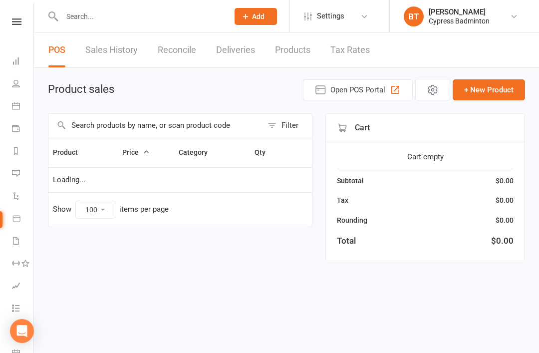
select select "100"
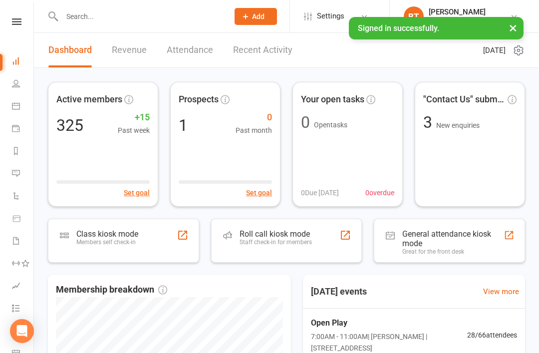
click at [85, 22] on input "text" at bounding box center [140, 16] width 163 height 14
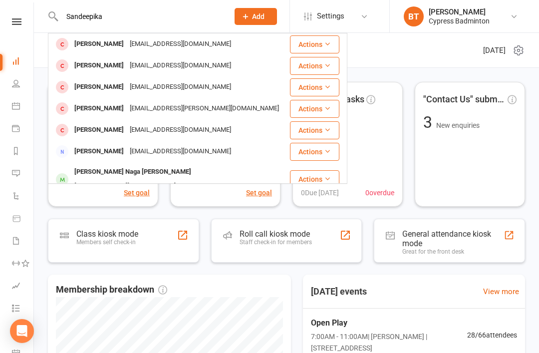
type input "Sandeepika"
click at [323, 44] on button "Actions" at bounding box center [314, 44] width 49 height 18
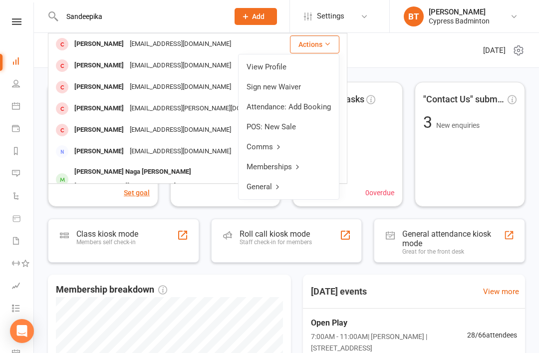
click at [275, 71] on link "View Profile" at bounding box center [289, 67] width 100 height 20
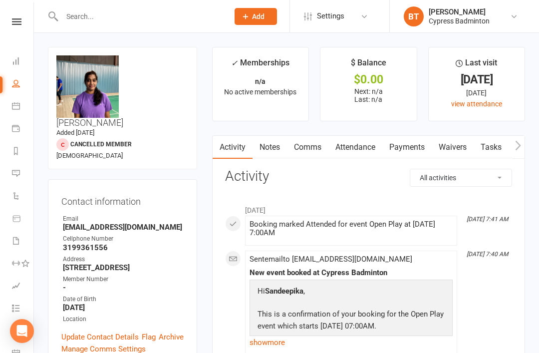
click at [78, 20] on input "text" at bounding box center [140, 16] width 163 height 14
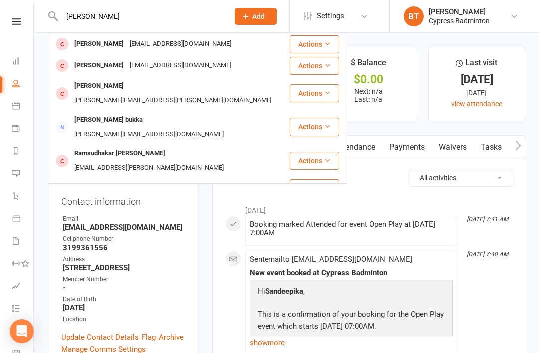
type input "Vasudha"
click at [324, 39] on button "Actions" at bounding box center [314, 44] width 49 height 18
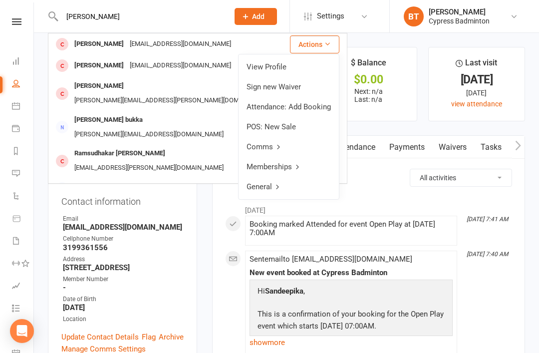
click at [278, 71] on link "View Profile" at bounding box center [289, 67] width 100 height 20
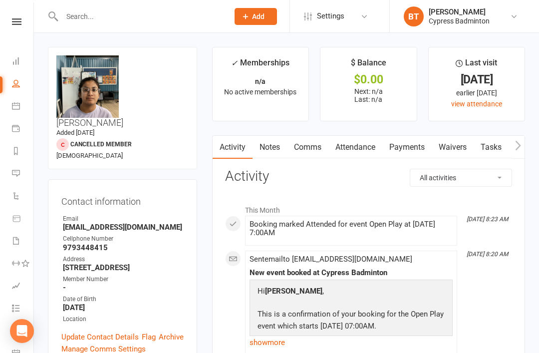
click at [79, 12] on input "text" at bounding box center [140, 16] width 163 height 14
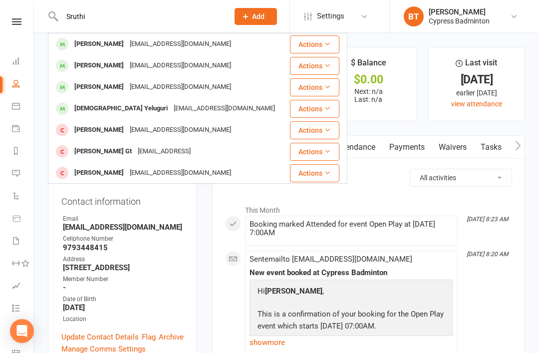
type input "Sruthi"
click at [321, 39] on button "Actions" at bounding box center [314, 44] width 49 height 18
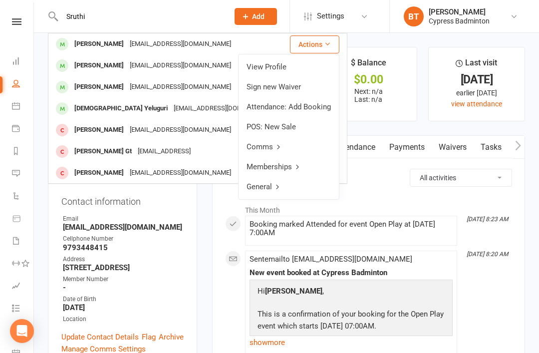
click at [284, 65] on link "View Profile" at bounding box center [289, 67] width 100 height 20
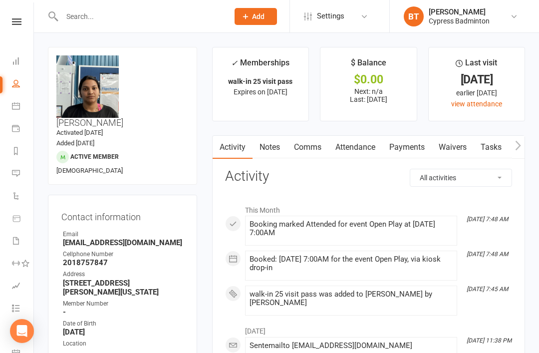
click at [19, 19] on icon at bounding box center [16, 21] width 9 height 6
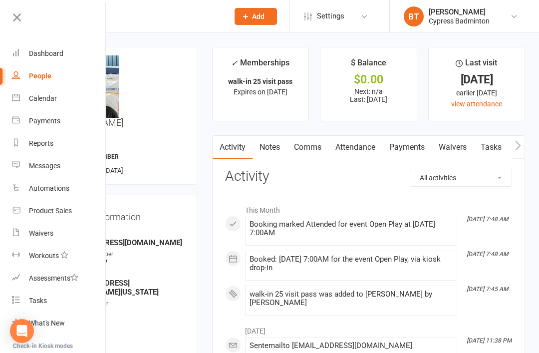
click at [62, 210] on div "Product Sales" at bounding box center [50, 211] width 43 height 8
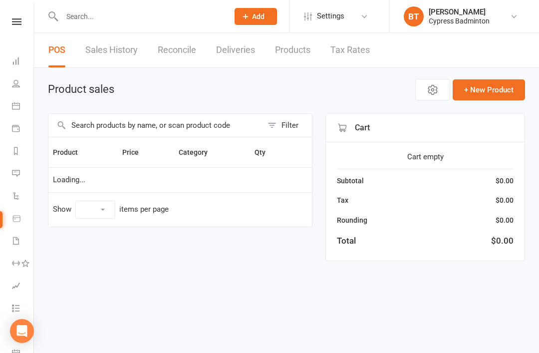
select select "100"
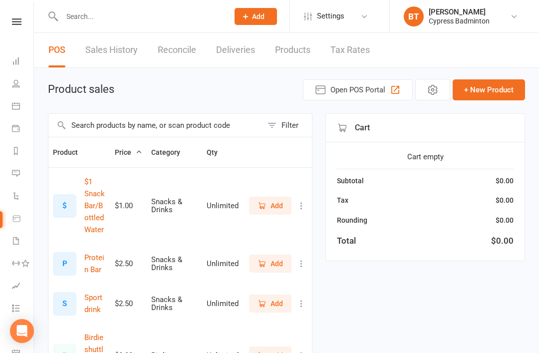
click at [95, 19] on input "text" at bounding box center [140, 16] width 163 height 14
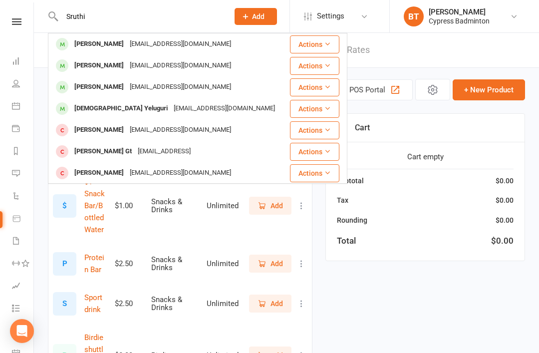
type input "Sruthi"
click at [322, 43] on button "Actions" at bounding box center [314, 44] width 49 height 18
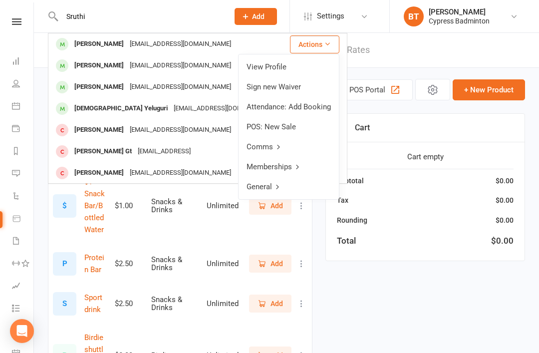
click at [278, 66] on link "View Profile" at bounding box center [289, 67] width 100 height 20
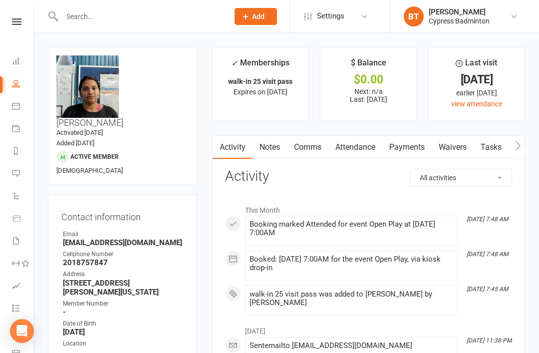
click at [84, 19] on input "text" at bounding box center [140, 16] width 163 height 14
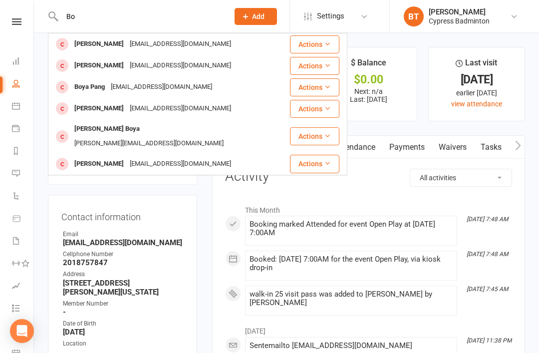
type input "B"
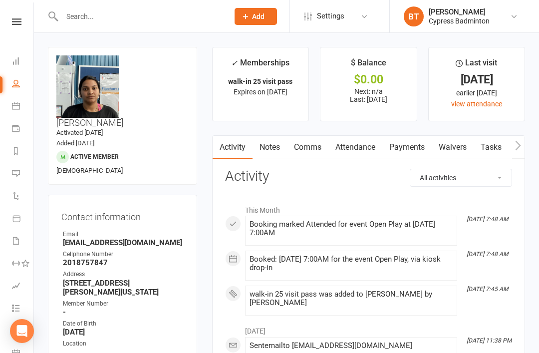
click at [74, 18] on input "text" at bounding box center [140, 16] width 163 height 14
click at [90, 19] on input "text" at bounding box center [140, 16] width 163 height 14
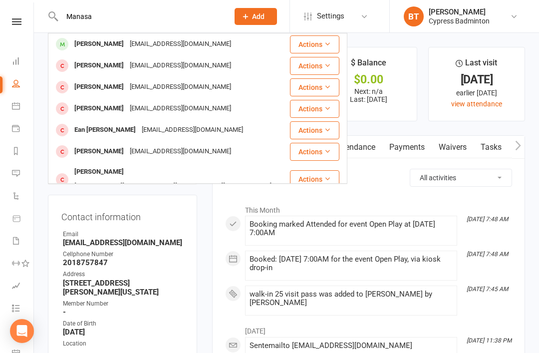
type input "Manasa"
click at [323, 40] on button "Actions" at bounding box center [314, 44] width 49 height 18
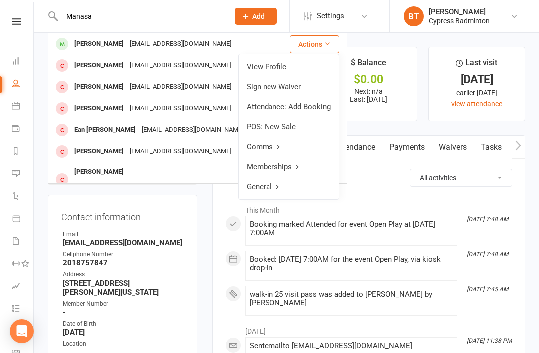
click at [280, 61] on link "View Profile" at bounding box center [289, 67] width 100 height 20
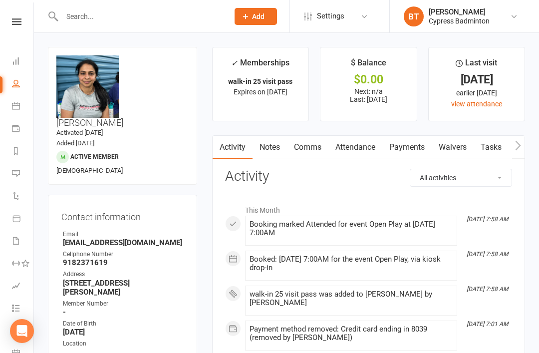
click at [78, 23] on input "text" at bounding box center [140, 16] width 163 height 14
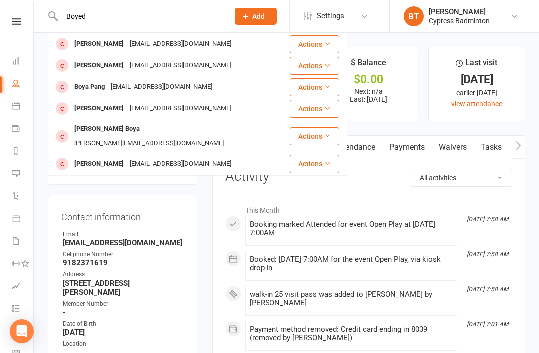
click at [68, 22] on input "Boyed" at bounding box center [140, 16] width 163 height 14
type input "Boyed"
click at [135, 49] on div "tahtat@gmail.com" at bounding box center [180, 44] width 107 height 14
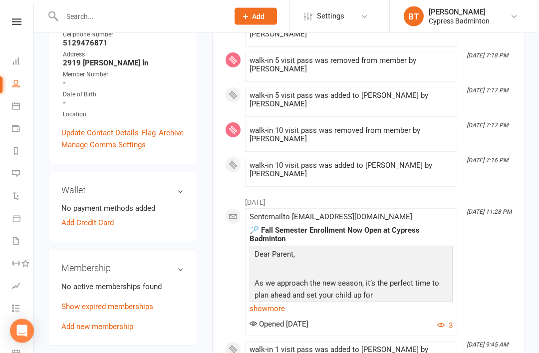
scroll to position [235, 0]
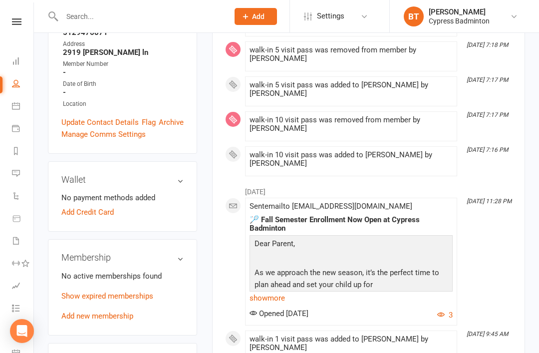
click at [122, 270] on div "No active memberships found Show expired memberships Add new membership" at bounding box center [122, 296] width 122 height 52
click at [98, 312] on link "Add new membership" at bounding box center [97, 316] width 72 height 9
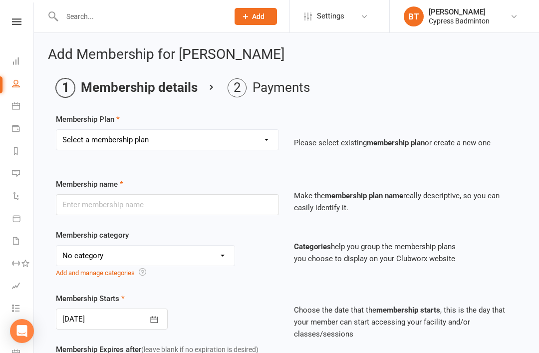
click at [262, 145] on select "Select a membership plan Create new Membership Plan walk-in 1 visit pass walk-i…" at bounding box center [167, 140] width 222 height 20
select select "4"
type input "walk-in 25 visit pass"
select select "29"
type input "5"
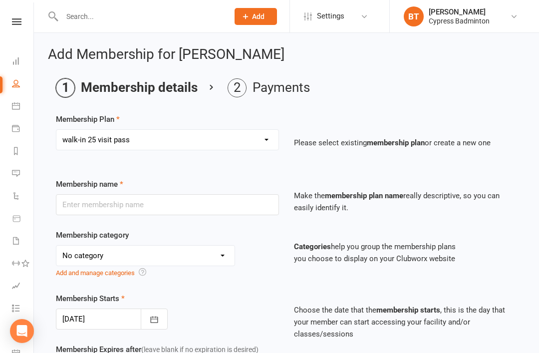
select select "2"
type input "25"
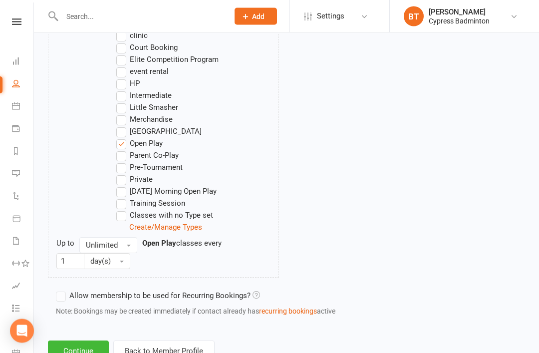
scroll to position [613, 0]
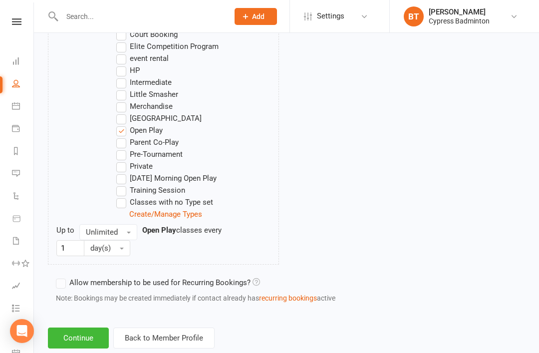
click at [82, 336] on button "Continue" at bounding box center [78, 338] width 61 height 21
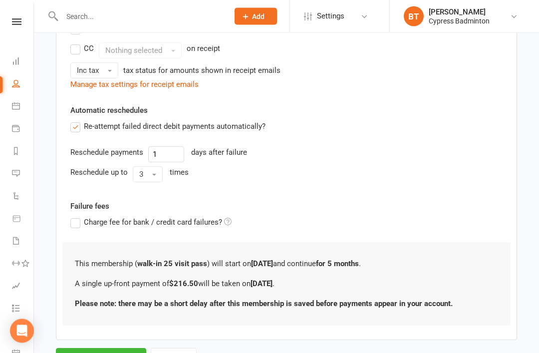
scroll to position [247, 0]
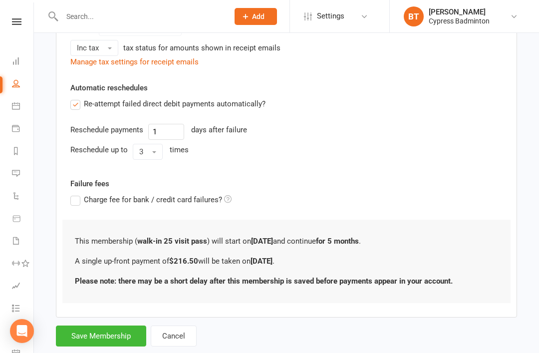
click at [180, 333] on button "Cancel" at bounding box center [174, 336] width 46 height 21
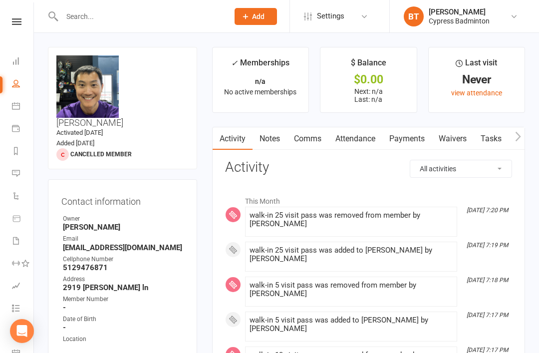
click at [23, 20] on link at bounding box center [16, 21] width 35 height 6
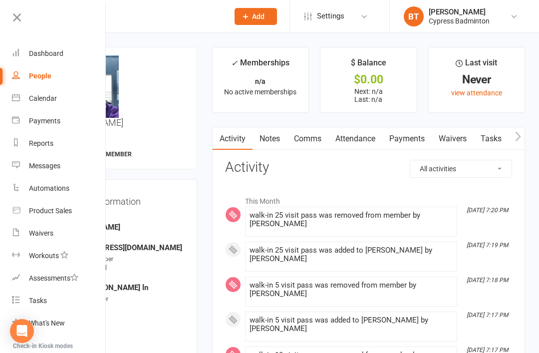
click at [51, 56] on div "Dashboard" at bounding box center [46, 53] width 34 height 8
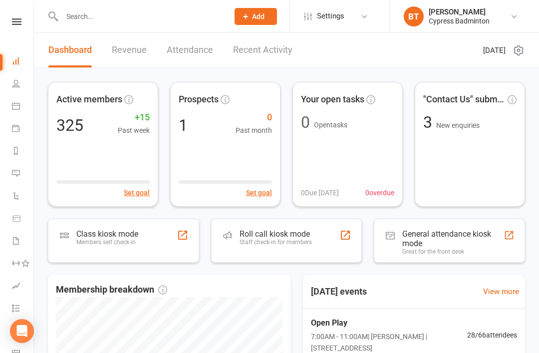
click at [75, 16] on input "text" at bounding box center [140, 16] width 163 height 14
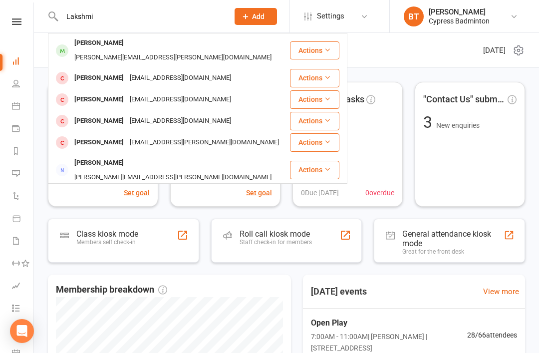
type input "Lakshmi"
click at [320, 41] on button "Actions" at bounding box center [314, 50] width 49 height 18
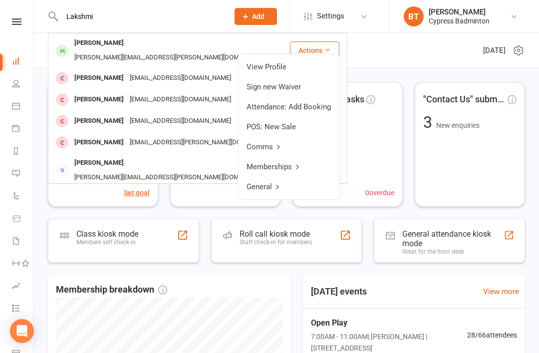
click at [279, 67] on link "View Profile" at bounding box center [289, 67] width 100 height 20
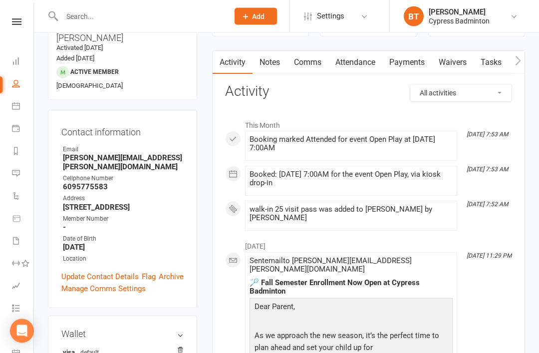
scroll to position [85, 0]
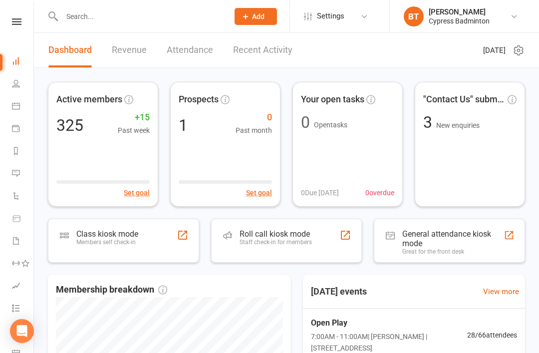
click at [81, 17] on input "text" at bounding box center [140, 16] width 163 height 14
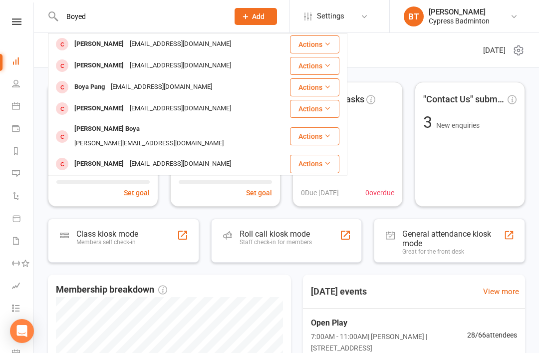
type input "Boyed"
click at [319, 43] on button "Actions" at bounding box center [314, 44] width 49 height 18
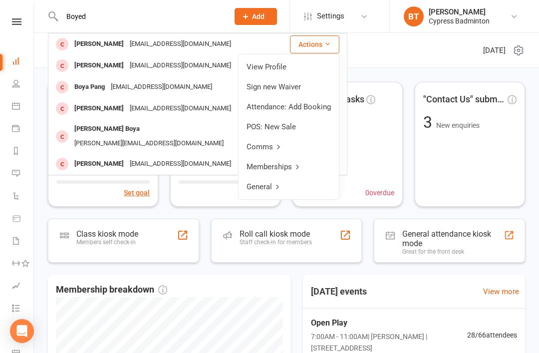
click at [277, 67] on link "View Profile" at bounding box center [289, 67] width 100 height 20
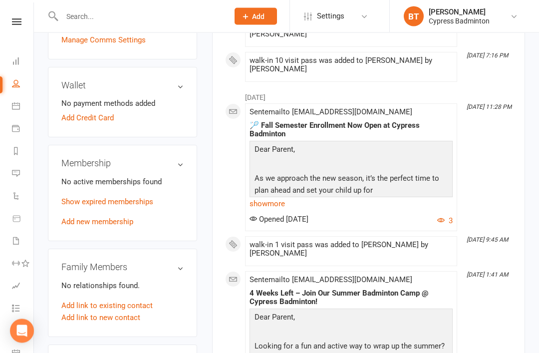
scroll to position [330, 0]
click at [117, 217] on link "Add new membership" at bounding box center [97, 221] width 72 height 9
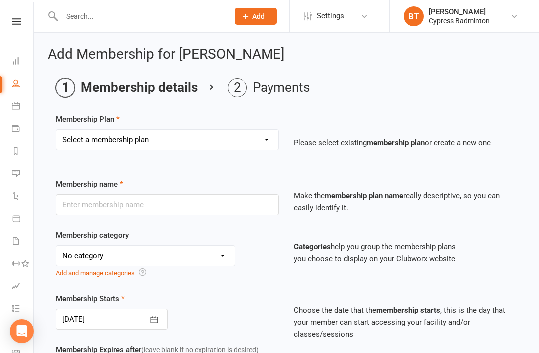
click at [263, 143] on select "Select a membership plan Create new Membership Plan walk-in 1 visit pass walk-i…" at bounding box center [167, 140] width 222 height 20
select select "4"
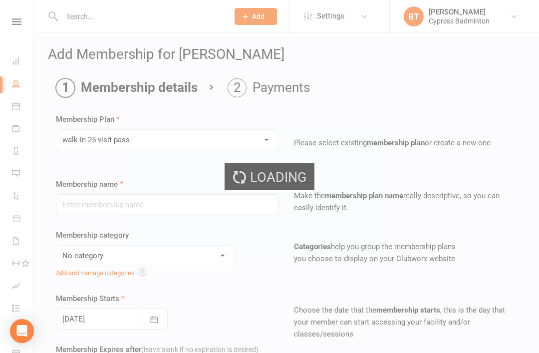
type input "walk-in 25 visit pass"
select select "29"
type input "5"
select select "2"
type input "25"
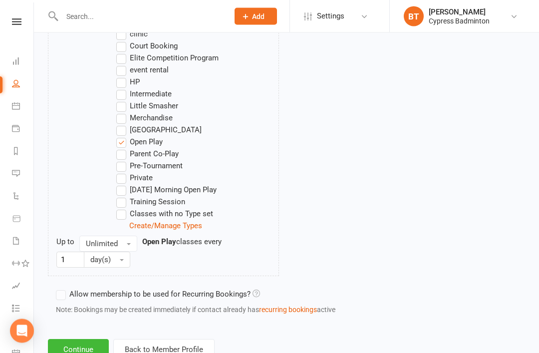
scroll to position [613, 0]
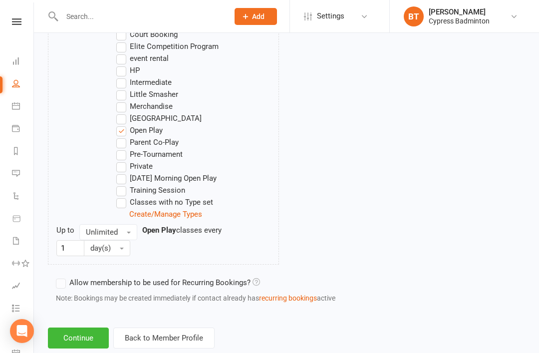
click at [83, 336] on button "Continue" at bounding box center [78, 338] width 61 height 21
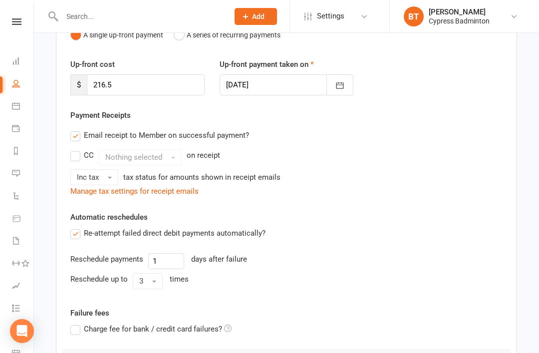
scroll to position [247, 0]
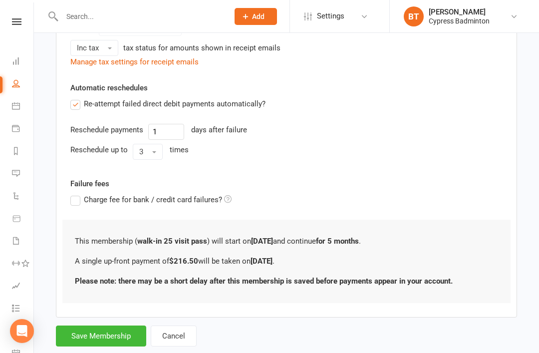
click at [182, 334] on button "Cancel" at bounding box center [174, 336] width 46 height 21
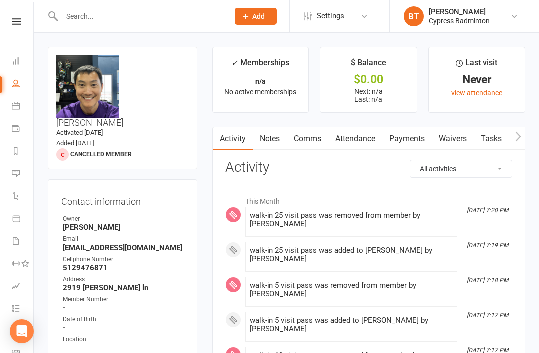
click at [23, 21] on link at bounding box center [16, 21] width 35 height 6
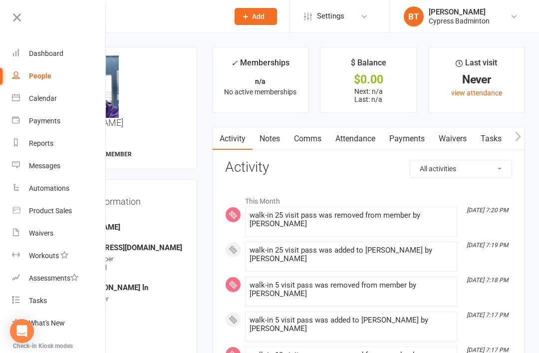
click at [58, 53] on div "Dashboard" at bounding box center [46, 53] width 34 height 8
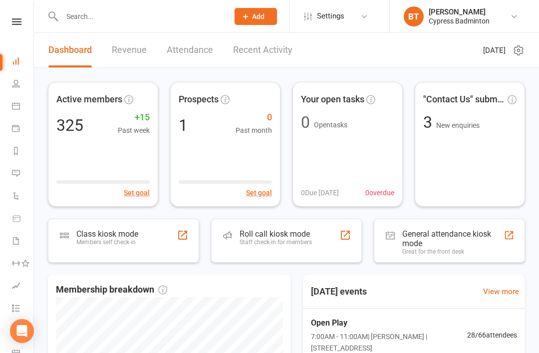
click at [79, 19] on input "text" at bounding box center [140, 16] width 163 height 14
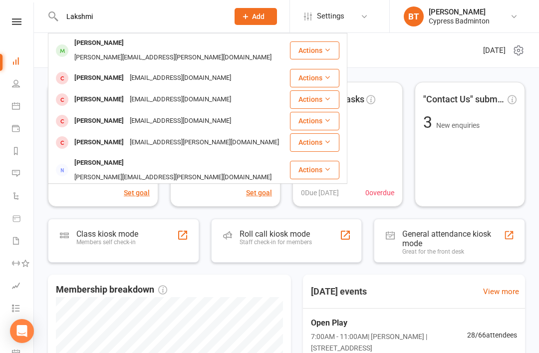
type input "Lakshmi"
click at [318, 41] on button "Actions" at bounding box center [314, 50] width 49 height 18
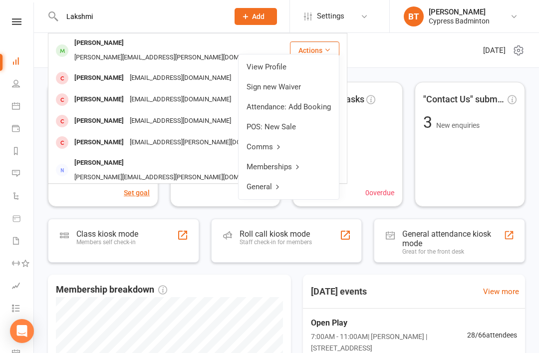
click at [280, 64] on link "View Profile" at bounding box center [289, 67] width 100 height 20
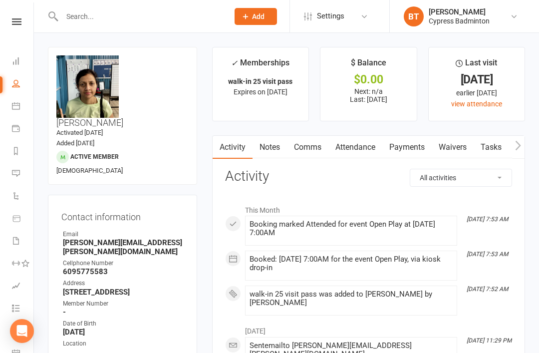
click at [412, 150] on link "Payments" at bounding box center [406, 147] width 49 height 23
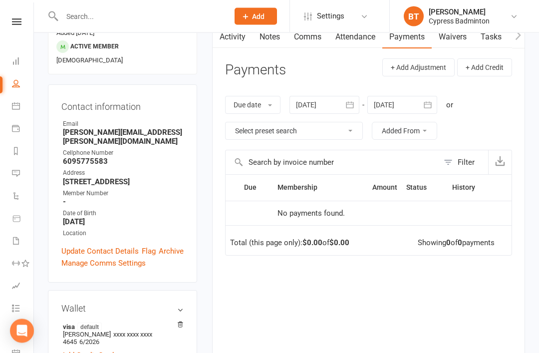
scroll to position [110, 0]
click at [345, 105] on button "button" at bounding box center [351, 105] width 18 height 18
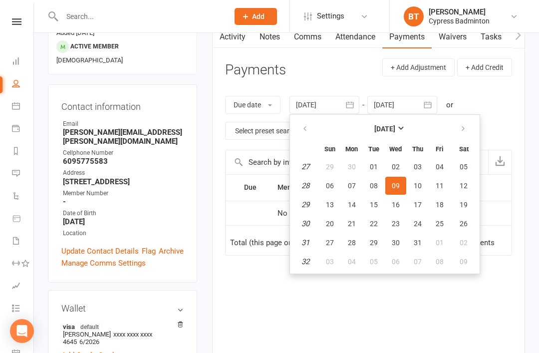
click at [362, 76] on header "Payments + Add Adjustment + Add Credit" at bounding box center [368, 71] width 287 height 27
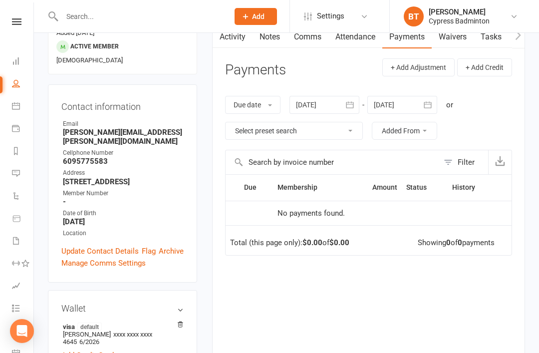
click at [348, 132] on select "Select preset search All failures All skipped payments All pending payments Suc…" at bounding box center [294, 130] width 137 height 17
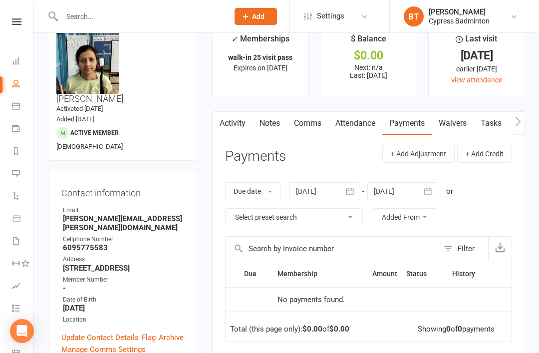
scroll to position [0, 0]
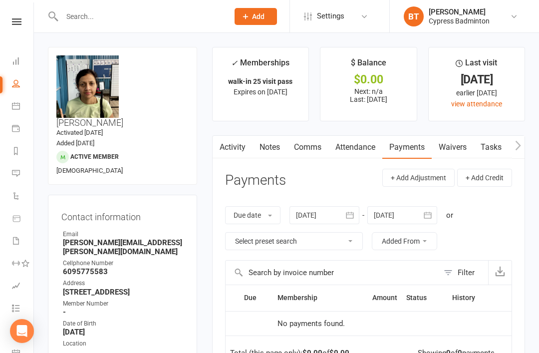
click at [234, 155] on link "Activity" at bounding box center [233, 147] width 40 height 23
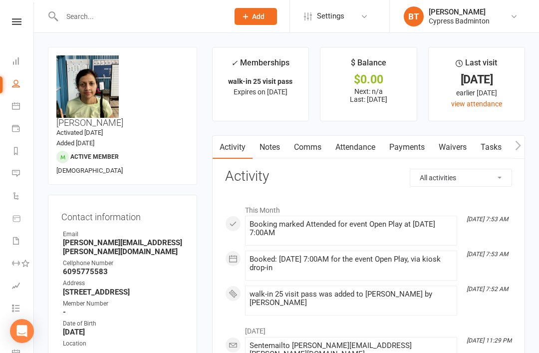
click at [414, 143] on link "Payments" at bounding box center [406, 147] width 49 height 23
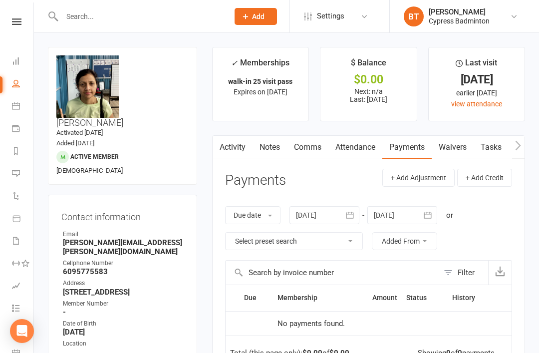
click at [353, 210] on icon "button" at bounding box center [350, 215] width 10 height 10
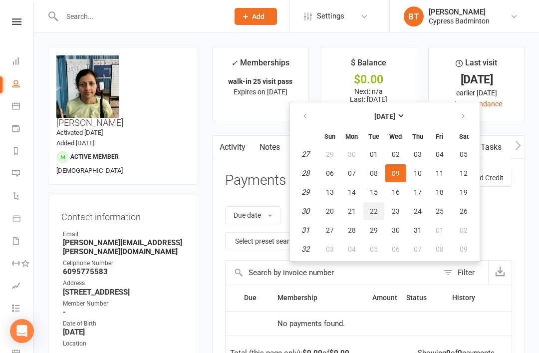
click at [377, 208] on span "22" at bounding box center [374, 211] width 8 height 8
type input "22 Jul 2025"
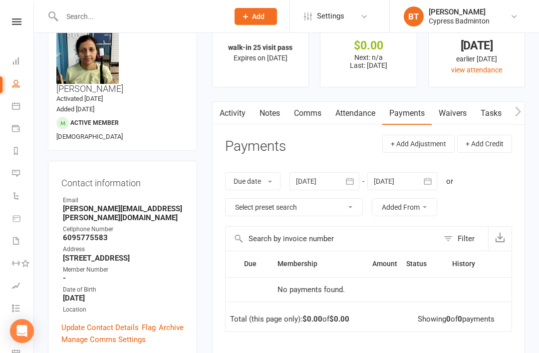
scroll to position [27, 0]
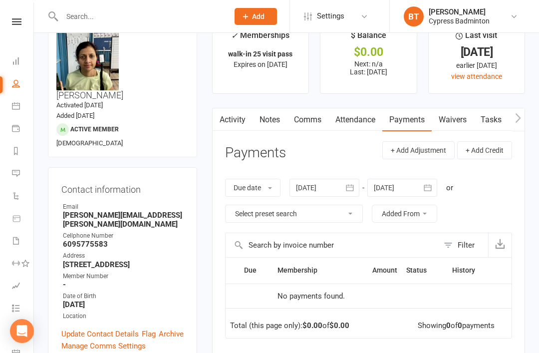
click at [412, 122] on link "Payments" at bounding box center [406, 119] width 49 height 23
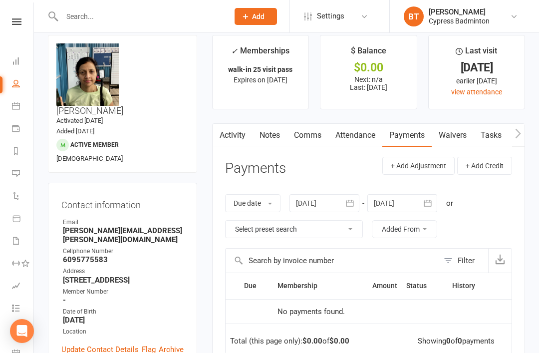
scroll to position [0, 0]
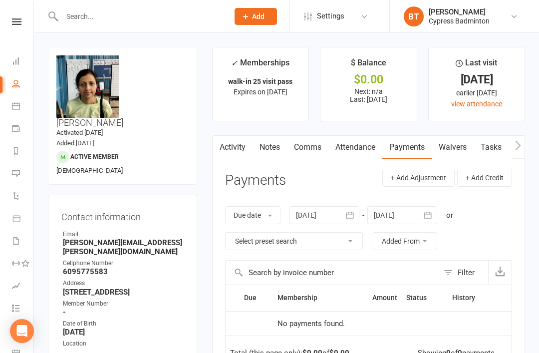
click at [410, 156] on link "Payments" at bounding box center [406, 147] width 49 height 23
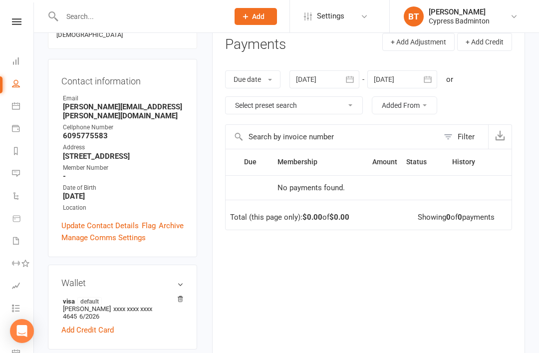
scroll to position [134, 0]
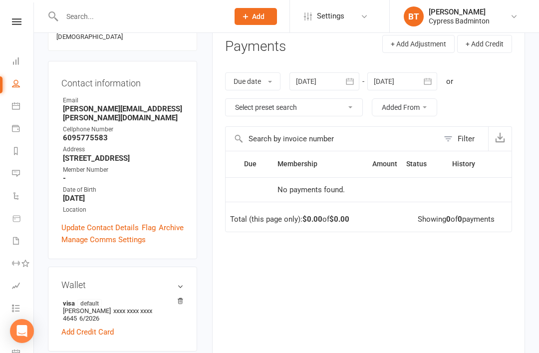
click at [461, 138] on div "Filter" at bounding box center [466, 139] width 17 height 12
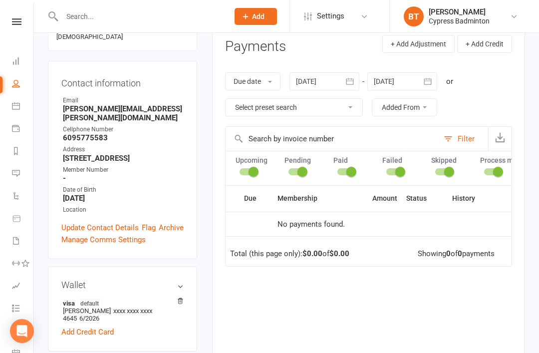
click at [499, 97] on div "Due date Due date Date paid Date failed 22 Jul 2025 July 2025 Sun Mon Tue Wed T…" at bounding box center [368, 94] width 287 height 64
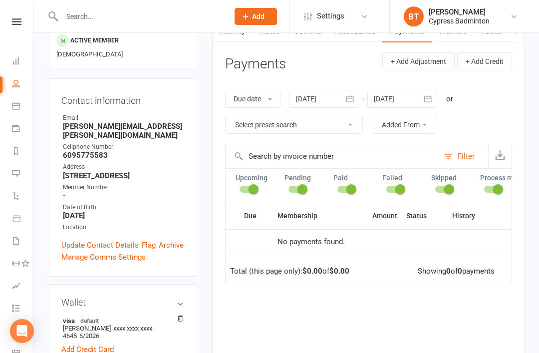
scroll to position [116, 0]
click at [489, 113] on div "Due date Due date Date paid Date failed 22 Jul 2025 July 2025 Sun Mon Tue Wed T…" at bounding box center [368, 112] width 287 height 64
click at [462, 151] on div "Filter" at bounding box center [466, 157] width 17 height 12
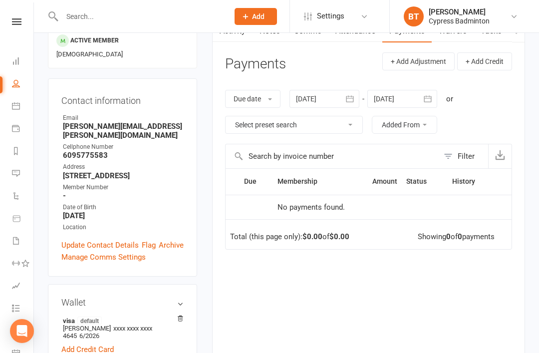
click at [502, 150] on icon "button" at bounding box center [500, 155] width 10 height 10
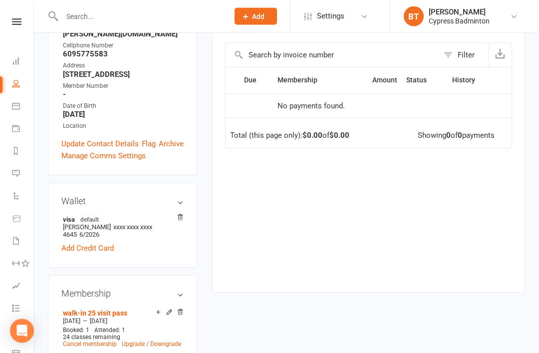
scroll to position [219, 0]
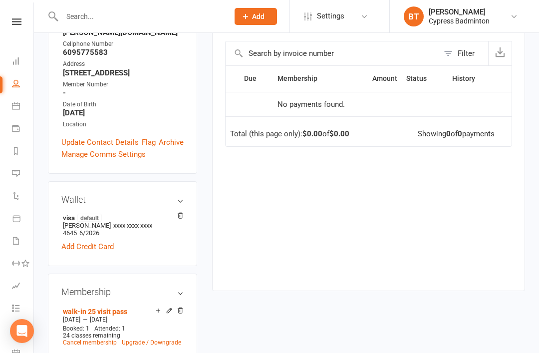
click at [183, 195] on h3 "Wallet" at bounding box center [122, 200] width 122 height 10
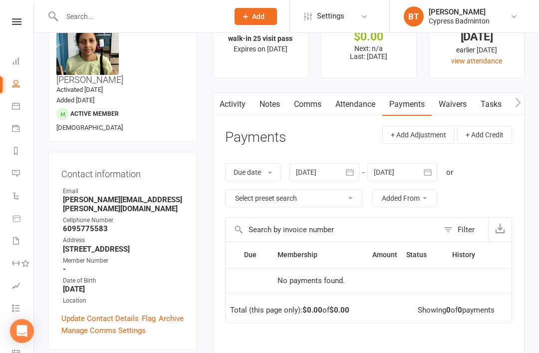
scroll to position [0, 0]
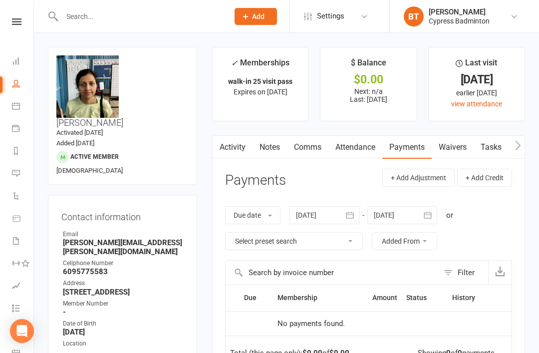
click at [68, 21] on input "text" at bounding box center [140, 16] width 163 height 14
type input "K"
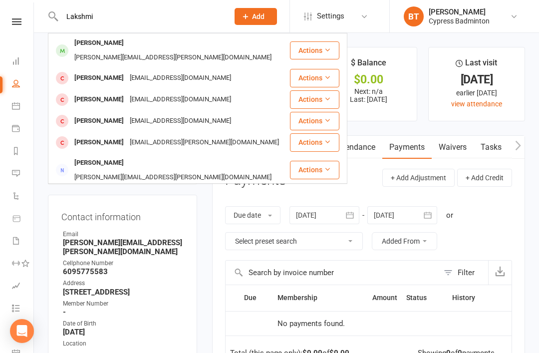
type input "Lakshmi"
click at [327, 46] on icon at bounding box center [327, 49] width 7 height 7
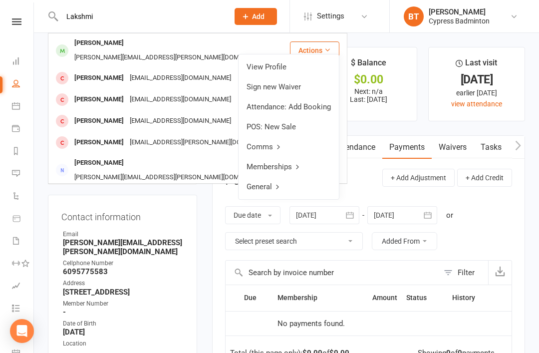
click at [281, 65] on link "View Profile" at bounding box center [289, 67] width 100 height 20
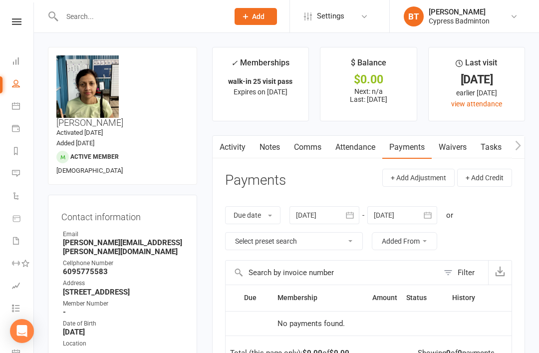
click at [92, 15] on input "text" at bounding box center [140, 16] width 163 height 14
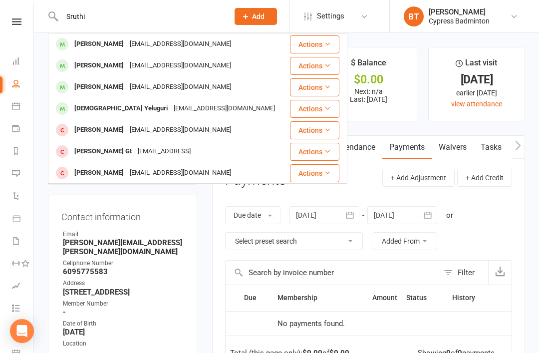
type input "Sruthi"
click at [327, 40] on icon at bounding box center [327, 43] width 7 height 7
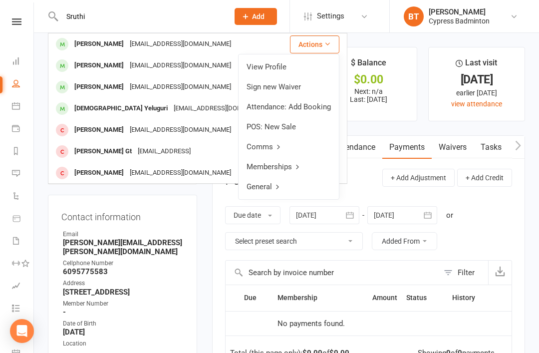
click at [274, 68] on link "View Profile" at bounding box center [289, 67] width 100 height 20
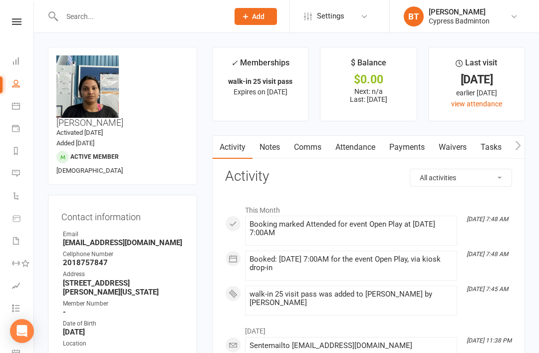
click at [95, 15] on input "text" at bounding box center [140, 16] width 163 height 14
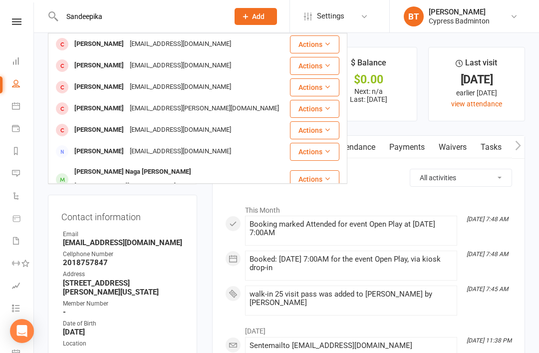
type input "Sandeepika"
click at [318, 42] on button "Actions" at bounding box center [314, 44] width 49 height 18
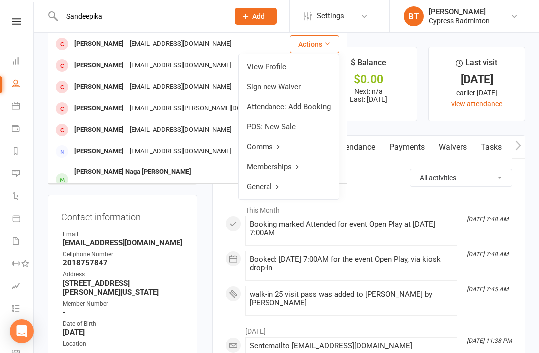
click at [280, 70] on link "View Profile" at bounding box center [289, 67] width 100 height 20
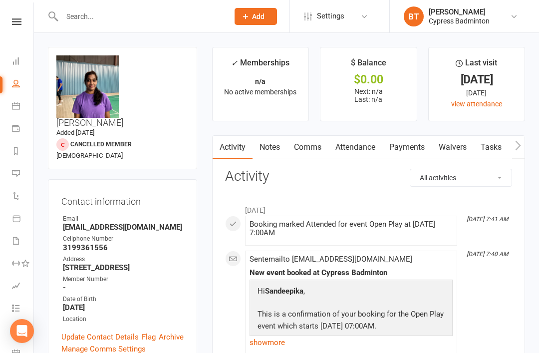
click at [15, 22] on icon at bounding box center [16, 21] width 9 height 6
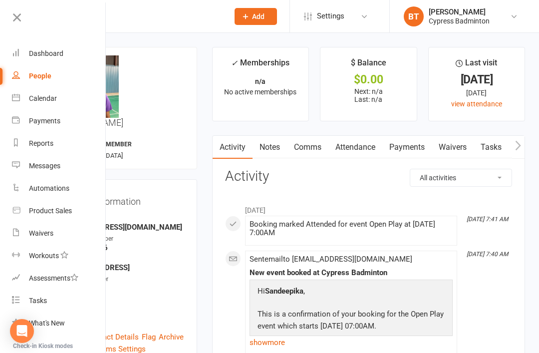
click at [60, 211] on div "Product Sales" at bounding box center [50, 211] width 43 height 8
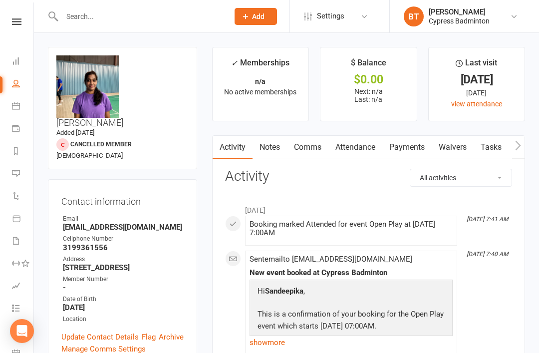
select select "100"
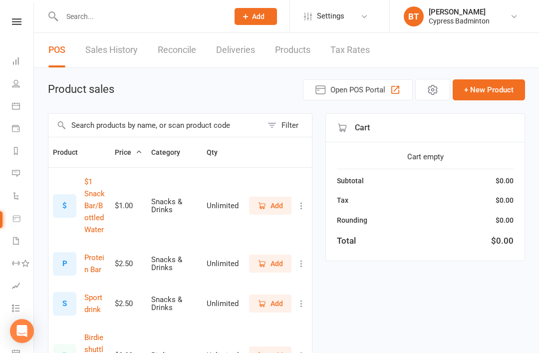
click at [95, 128] on input "text" at bounding box center [155, 125] width 214 height 23
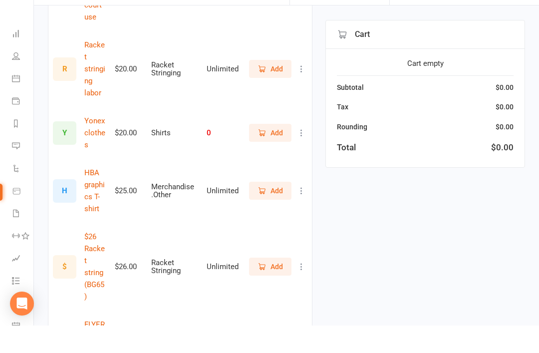
scroll to position [944, 0]
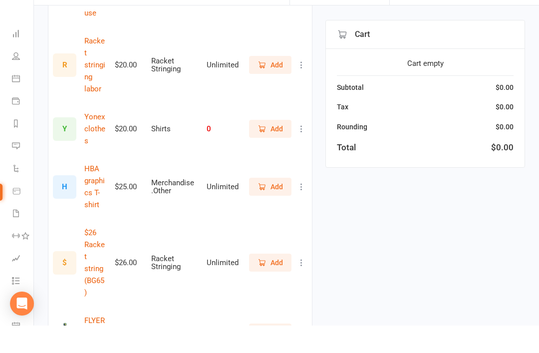
click at [275, 353] on span "Add" at bounding box center [277, 360] width 12 height 11
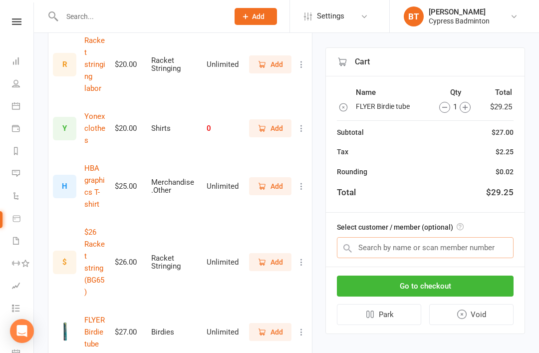
click at [371, 245] on input "text" at bounding box center [425, 247] width 177 height 21
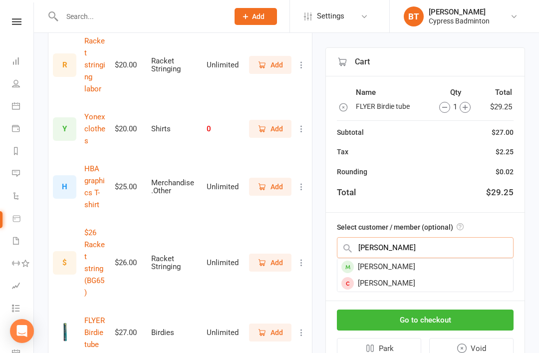
type input "Tapash"
click at [414, 261] on div "TAPASH RAHMAN" at bounding box center [426, 267] width 176 height 16
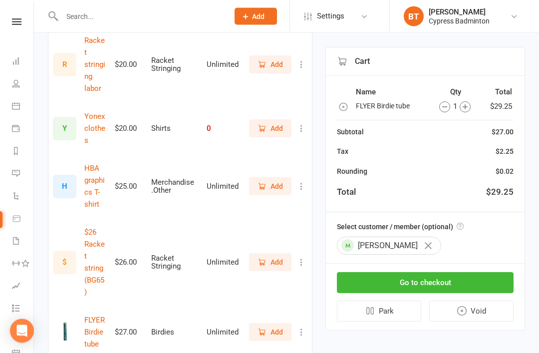
click at [425, 280] on button "Go to checkout" at bounding box center [425, 283] width 177 height 21
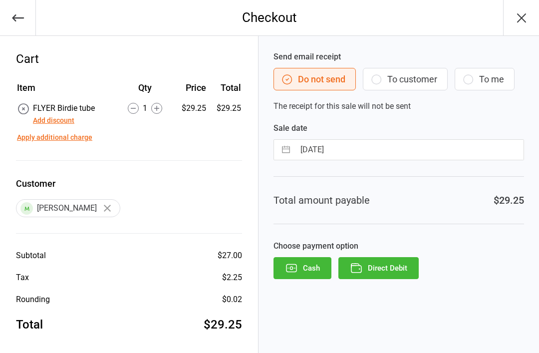
click at [391, 272] on button "Direct Debit" at bounding box center [379, 268] width 80 height 22
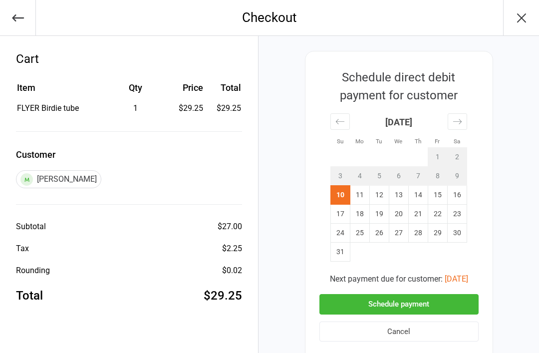
click at [403, 305] on button "Schedule payment" at bounding box center [399, 304] width 159 height 20
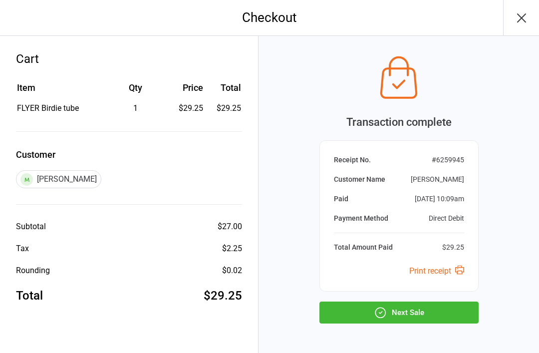
click at [414, 312] on button "Next Sale" at bounding box center [399, 313] width 159 height 22
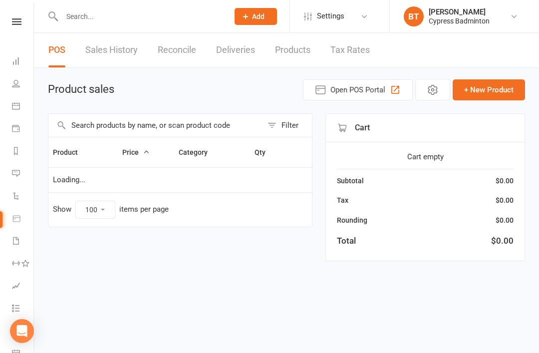
select select "100"
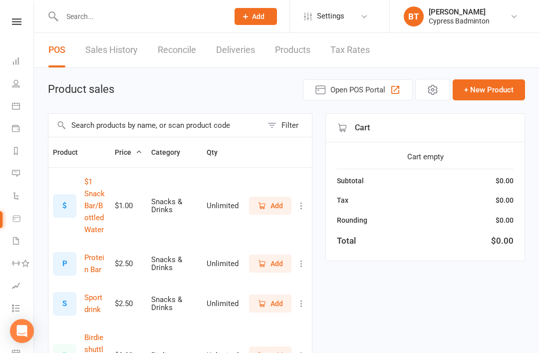
click at [121, 52] on link "Sales History" at bounding box center [111, 50] width 52 height 34
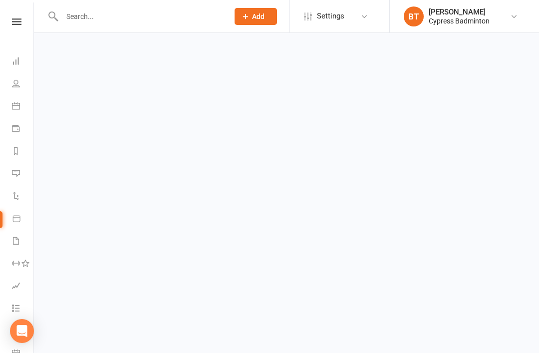
select select "100"
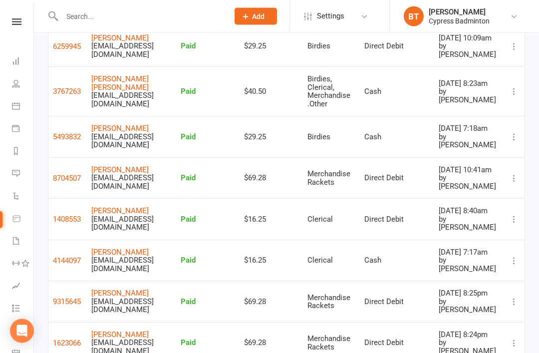
scroll to position [142, 0]
click at [13, 24] on icon at bounding box center [16, 21] width 9 height 6
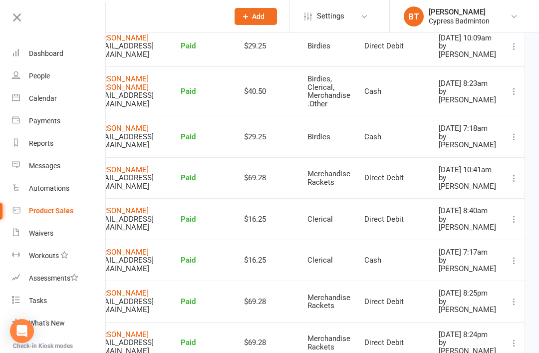
click at [64, 48] on link "Dashboard" at bounding box center [59, 53] width 94 height 22
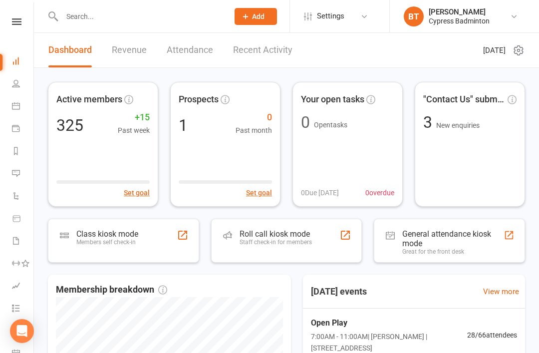
click at [19, 23] on icon at bounding box center [16, 21] width 9 height 6
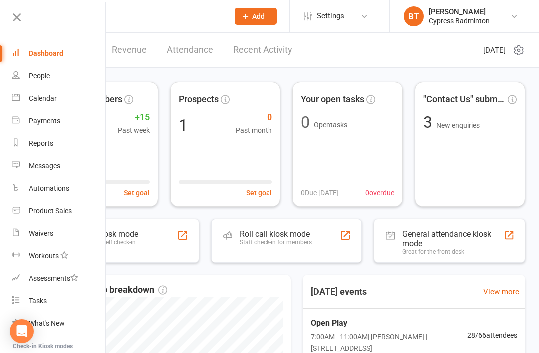
click at [66, 216] on link "Product Sales" at bounding box center [59, 211] width 94 height 22
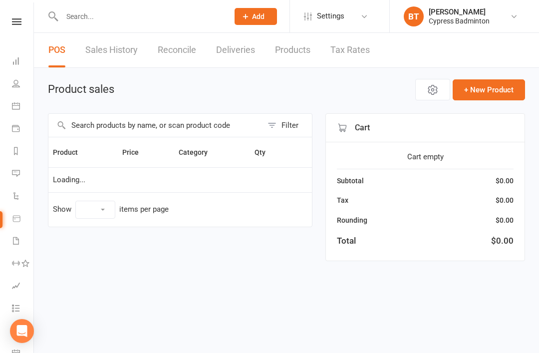
select select "100"
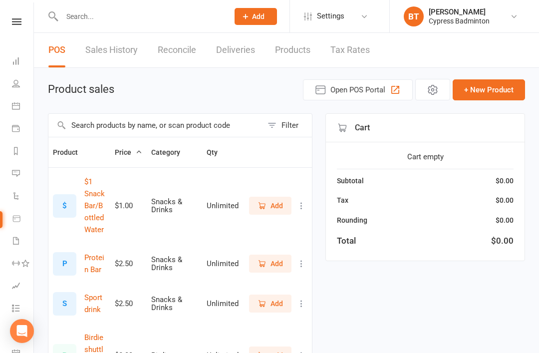
click at [98, 127] on input "text" at bounding box center [155, 125] width 214 height 23
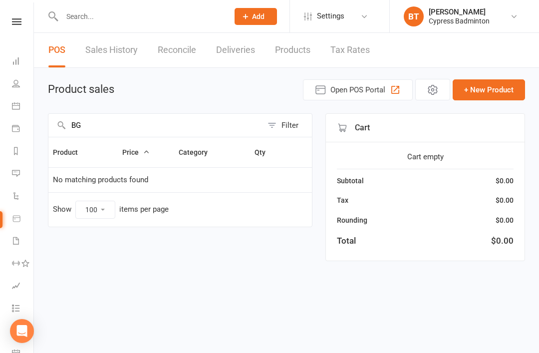
type input "B"
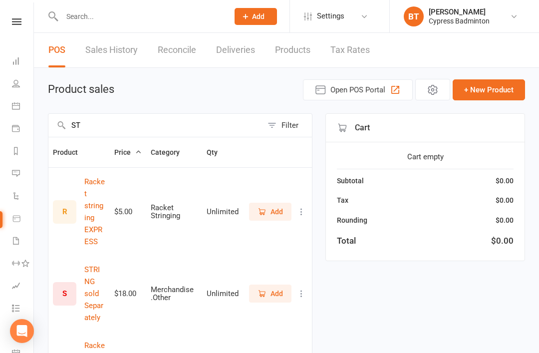
type input "S"
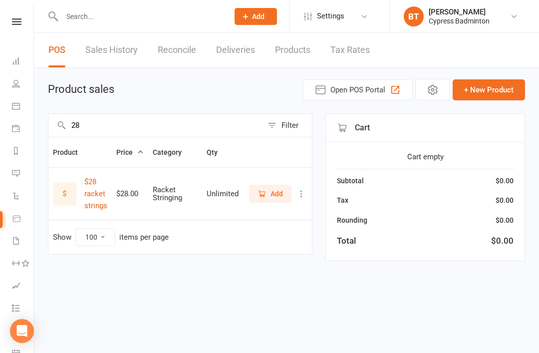
type input "28"
click at [273, 194] on span "Add" at bounding box center [277, 193] width 12 height 11
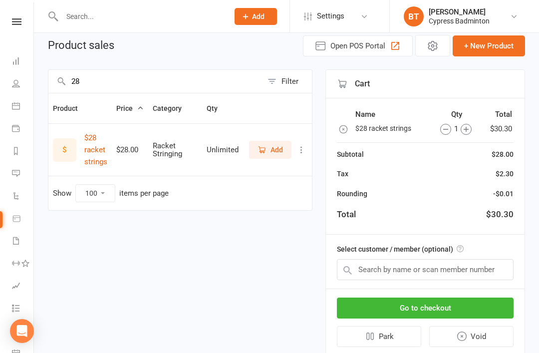
scroll to position [51, 0]
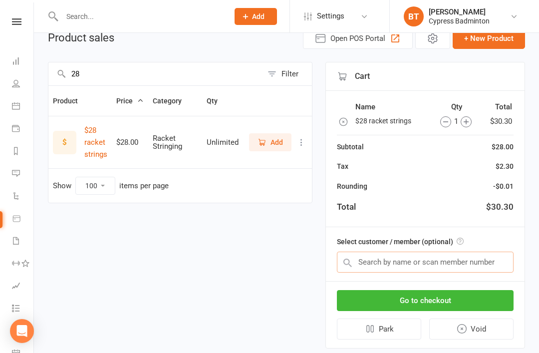
click at [369, 260] on input "text" at bounding box center [425, 262] width 177 height 21
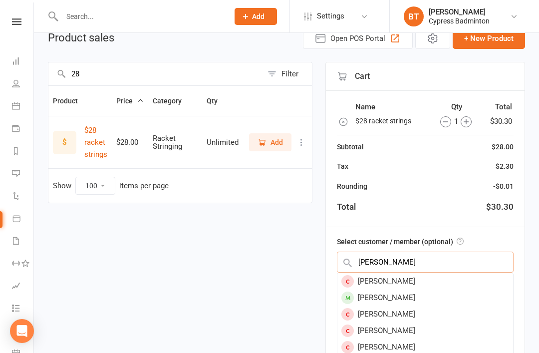
type input "ANAND"
click at [405, 295] on div "Anand Krishnan" at bounding box center [426, 298] width 176 height 16
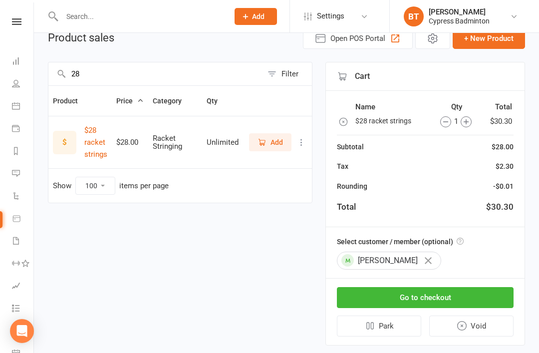
scroll to position [48, 0]
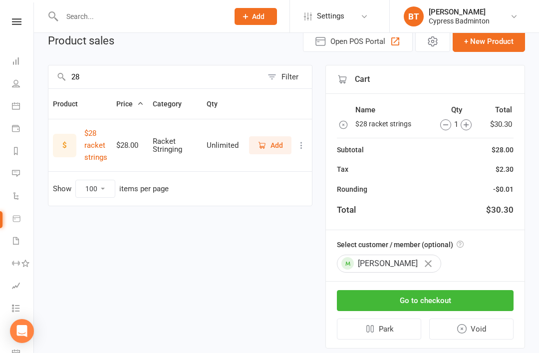
click at [419, 297] on button "Go to checkout" at bounding box center [425, 300] width 177 height 21
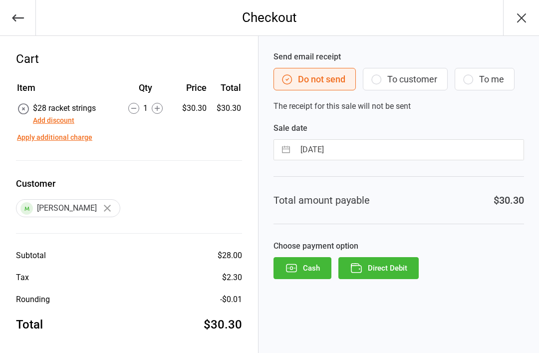
click at [65, 120] on button "Add discount" at bounding box center [53, 120] width 41 height 10
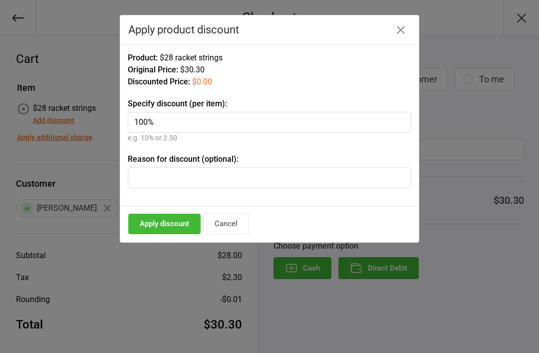
type input "100%"
click at [149, 174] on input "text" at bounding box center [270, 177] width 284 height 21
type input "CASH STRING"
click at [178, 217] on button "Apply discount" at bounding box center [164, 224] width 72 height 20
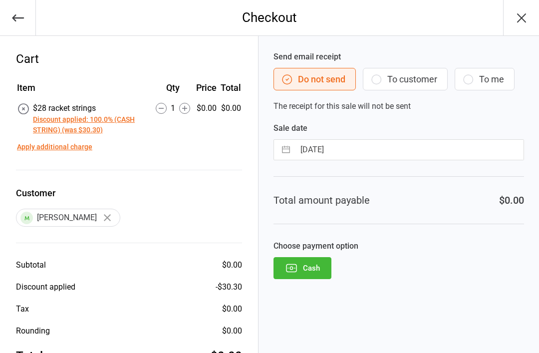
click at [19, 18] on icon "button" at bounding box center [18, 17] width 12 height 7
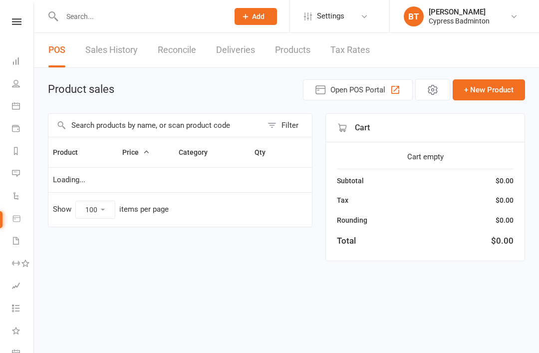
select select "100"
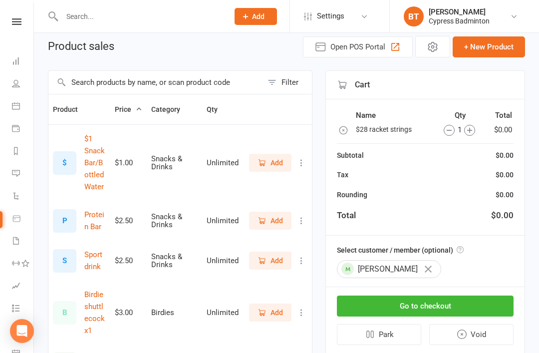
scroll to position [42, 0]
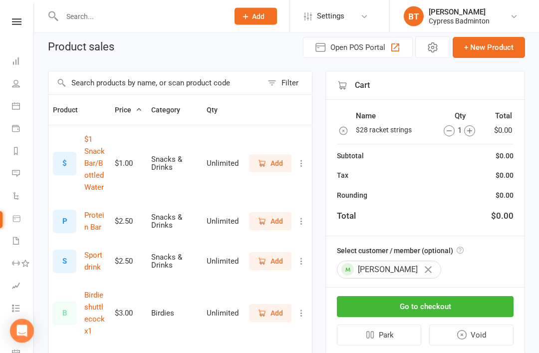
click at [419, 304] on button "Go to checkout" at bounding box center [425, 307] width 177 height 21
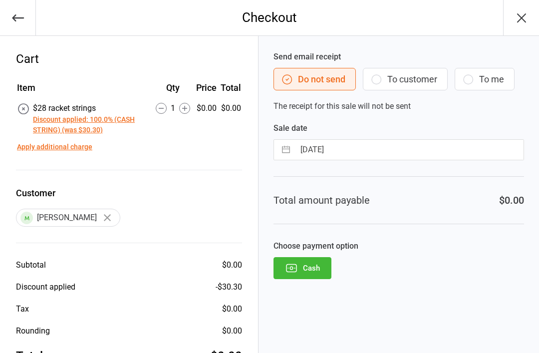
click at [116, 124] on button "Discount applied: 100.0% (CASH STRING) (was $30.30)" at bounding box center [89, 124] width 113 height 21
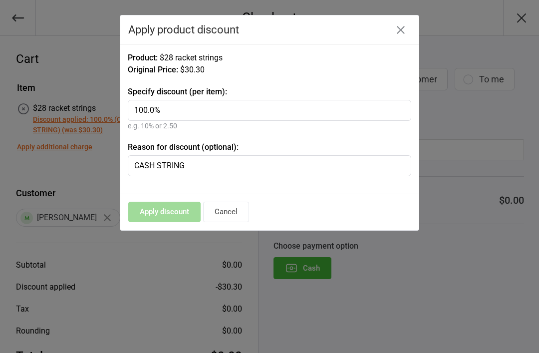
click at [366, 205] on div "Apply discount Cancel" at bounding box center [269, 212] width 299 height 36
click at [399, 27] on icon "button" at bounding box center [401, 30] width 8 height 8
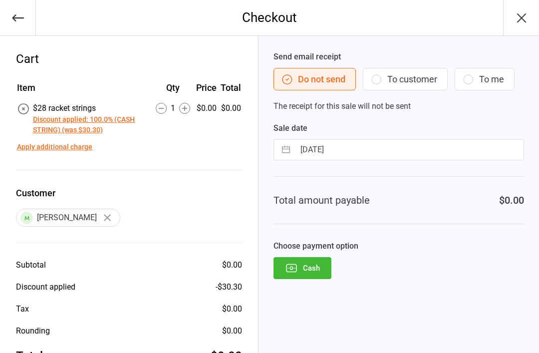
click at [318, 270] on button "Cash" at bounding box center [303, 268] width 58 height 22
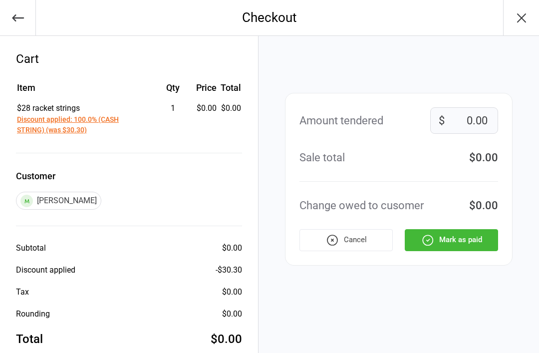
click at [468, 244] on button "Mark as paid" at bounding box center [451, 240] width 93 height 22
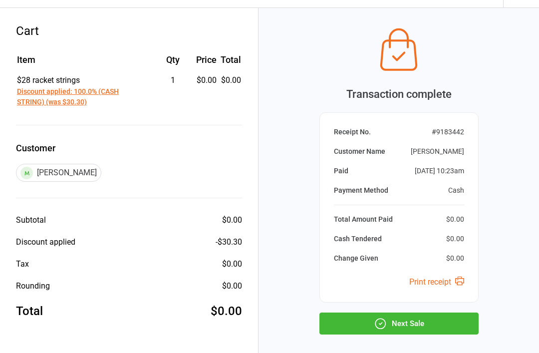
scroll to position [42, 0]
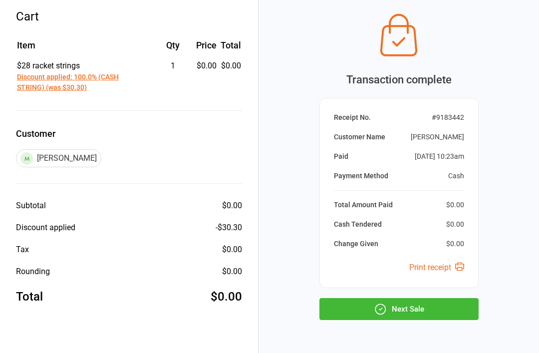
click at [433, 305] on button "Next Sale" at bounding box center [399, 309] width 159 height 22
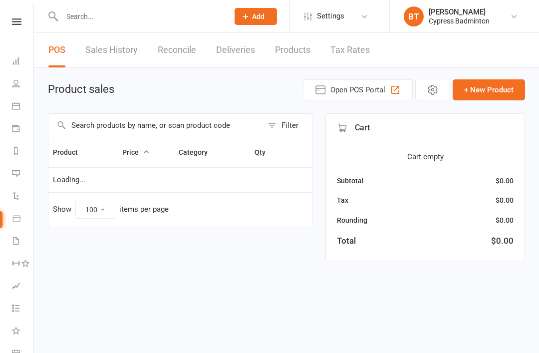
select select "100"
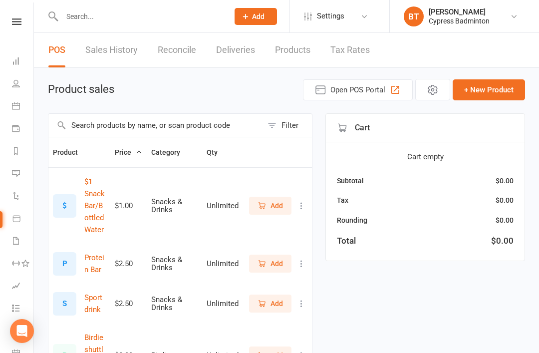
click at [14, 24] on icon at bounding box center [16, 21] width 9 height 6
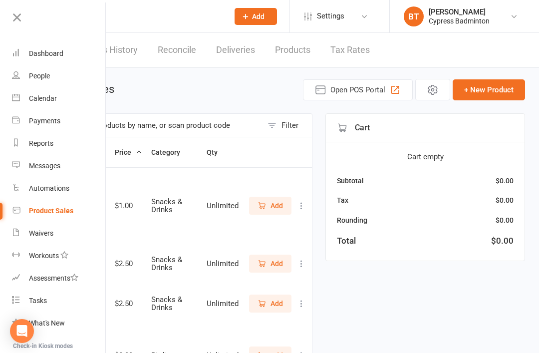
click at [63, 190] on div "Automations" at bounding box center [49, 188] width 40 height 8
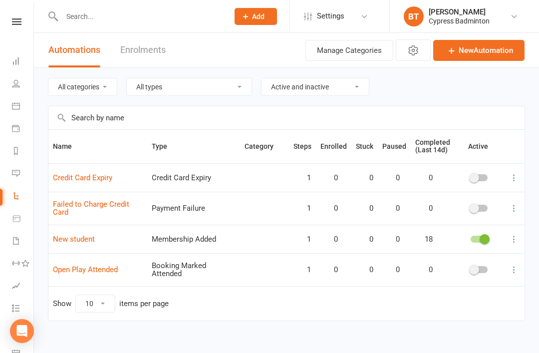
click at [17, 21] on icon at bounding box center [16, 21] width 9 height 6
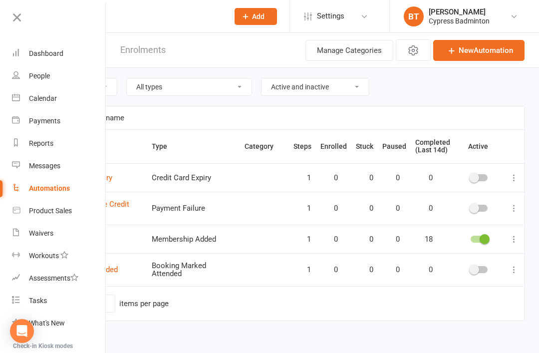
click at [56, 169] on div "Messages" at bounding box center [44, 166] width 31 height 8
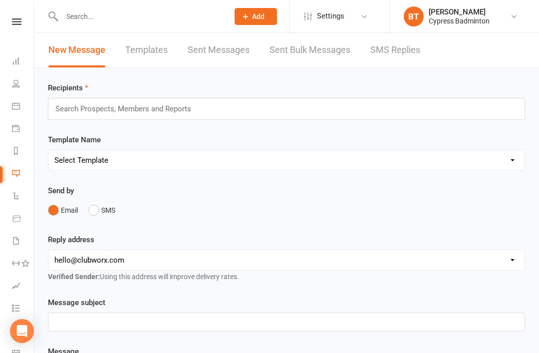
click at [20, 24] on icon at bounding box center [16, 21] width 9 height 6
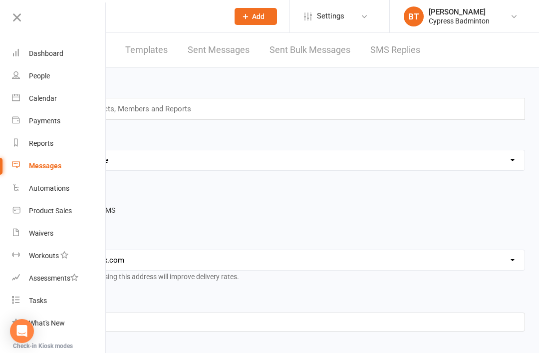
click at [55, 192] on div "Automations" at bounding box center [49, 188] width 40 height 8
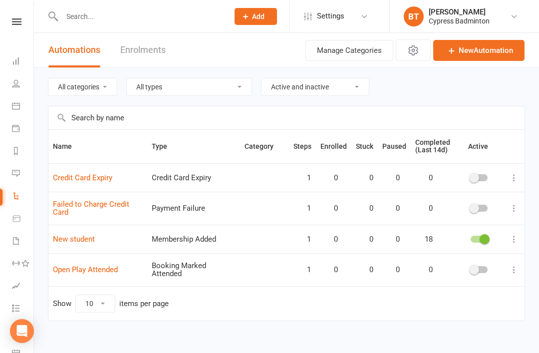
click at [20, 23] on icon at bounding box center [16, 21] width 9 height 6
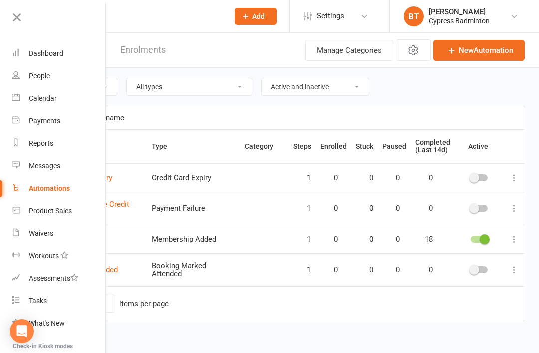
click at [68, 212] on div "Product Sales" at bounding box center [50, 211] width 43 height 8
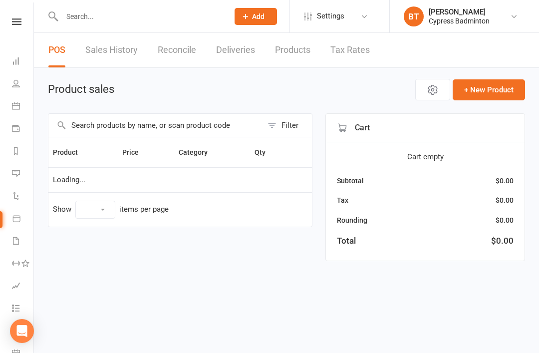
select select "100"
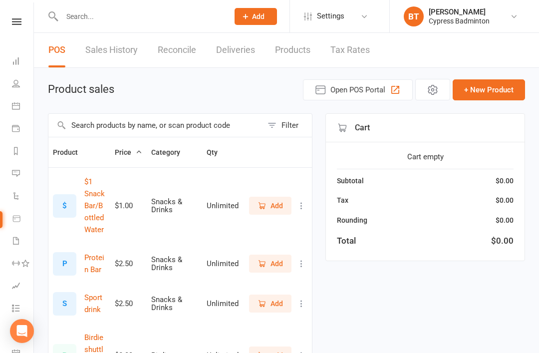
click at [16, 19] on icon at bounding box center [16, 21] width 9 height 6
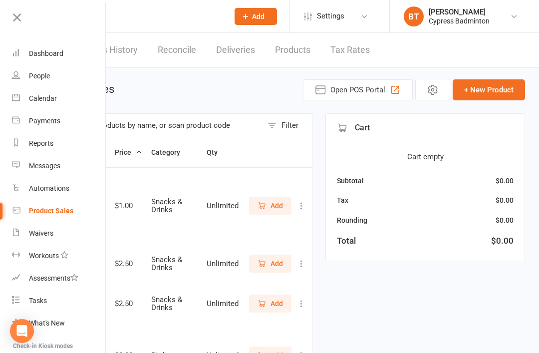
click at [66, 212] on div "Product Sales" at bounding box center [51, 211] width 44 height 8
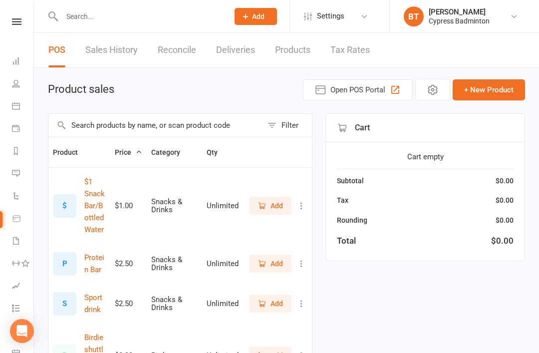
click at [93, 15] on input "text" at bounding box center [140, 16] width 163 height 14
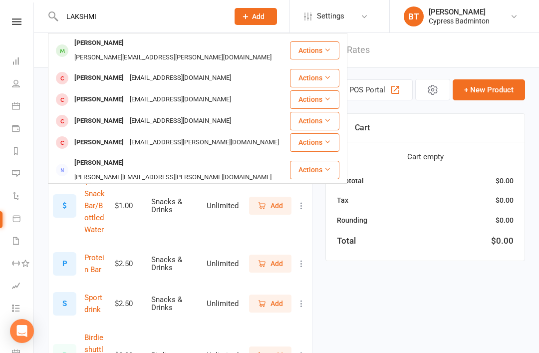
type input "LAKSHMI"
click at [321, 41] on button "Actions" at bounding box center [314, 50] width 49 height 18
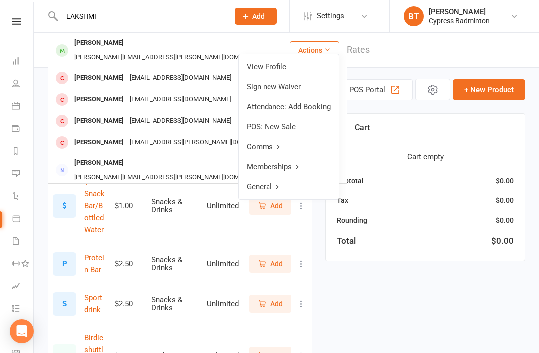
click at [274, 70] on link "View Profile" at bounding box center [289, 67] width 100 height 20
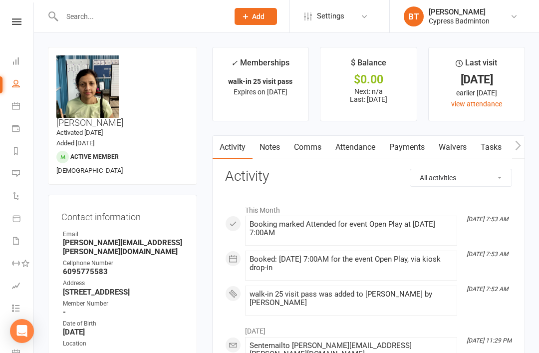
click at [418, 143] on link "Payments" at bounding box center [406, 147] width 49 height 23
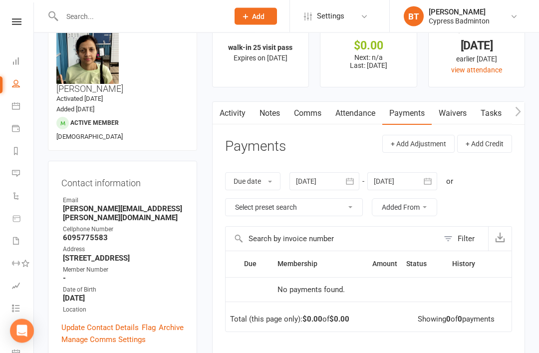
scroll to position [34, 0]
click at [467, 237] on div "Filter" at bounding box center [466, 239] width 17 height 12
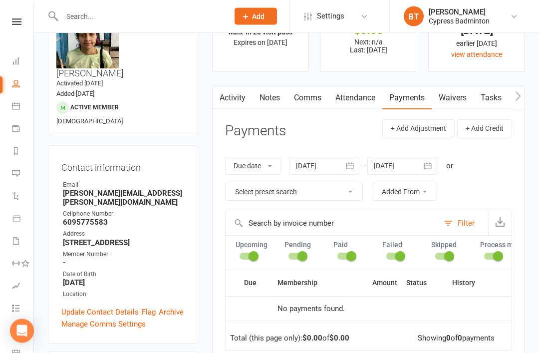
scroll to position [54, 0]
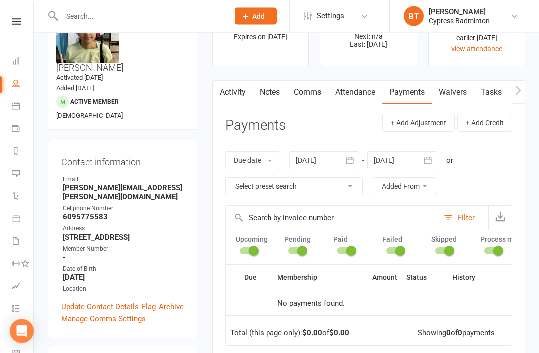
click at [502, 218] on icon "button" at bounding box center [500, 217] width 10 height 10
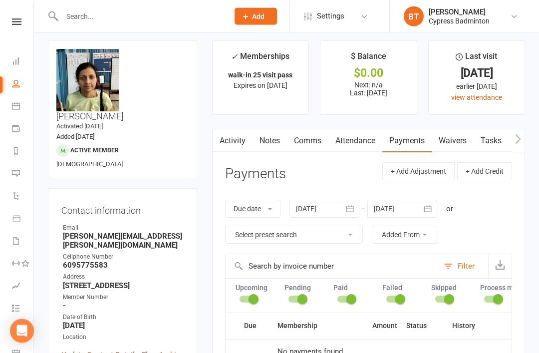
scroll to position [0, 0]
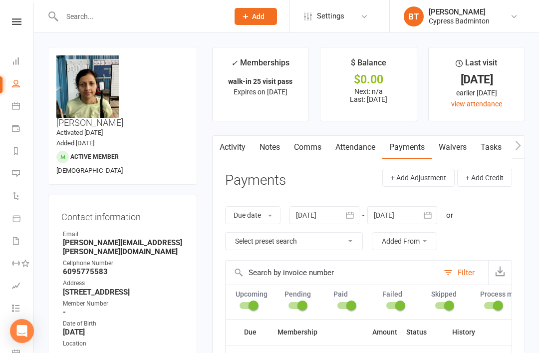
click at [81, 16] on input "text" at bounding box center [140, 16] width 163 height 14
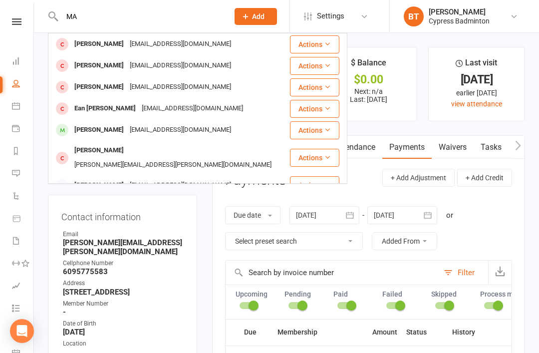
type input "M"
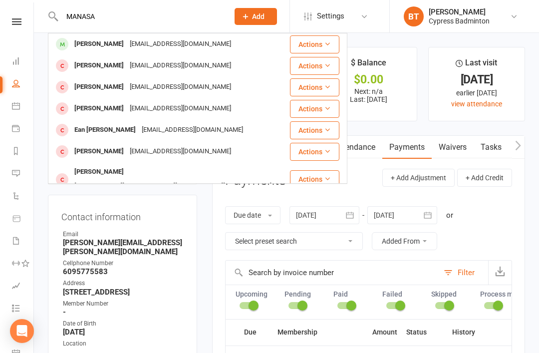
type input "MANASA"
click at [314, 43] on button "Actions" at bounding box center [314, 44] width 49 height 18
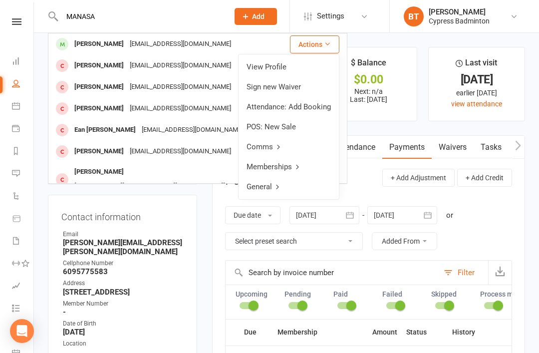
click at [275, 71] on link "View Profile" at bounding box center [289, 67] width 100 height 20
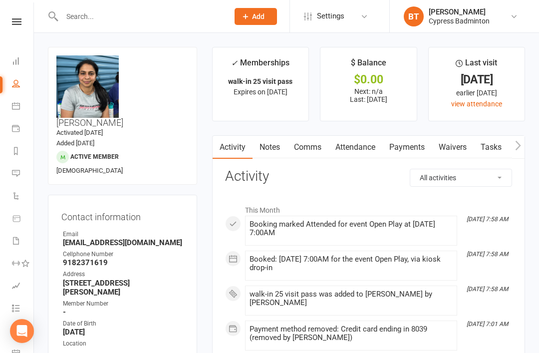
click at [404, 151] on link "Payments" at bounding box center [406, 147] width 49 height 23
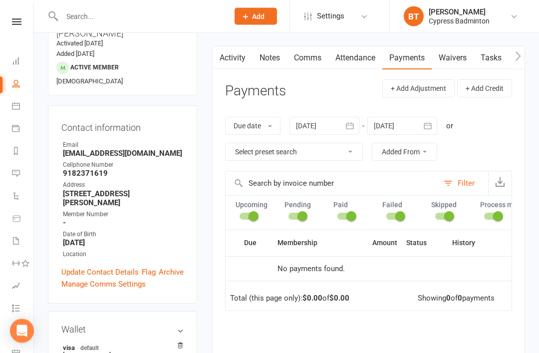
scroll to position [89, 0]
click at [469, 180] on div "Filter" at bounding box center [466, 184] width 17 height 12
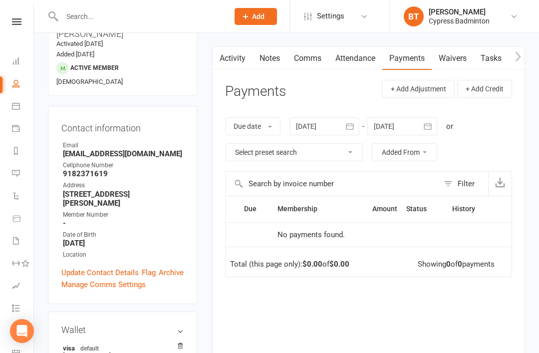
click at [498, 185] on icon "button" at bounding box center [500, 182] width 10 height 10
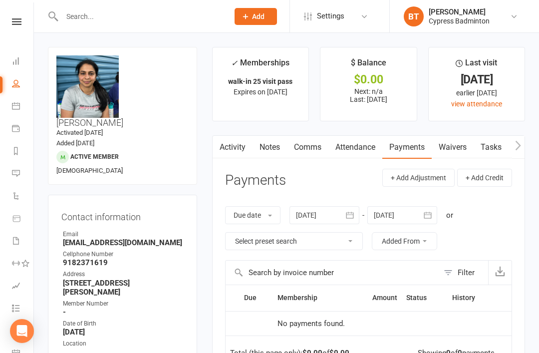
click at [406, 144] on link "Payments" at bounding box center [406, 147] width 49 height 23
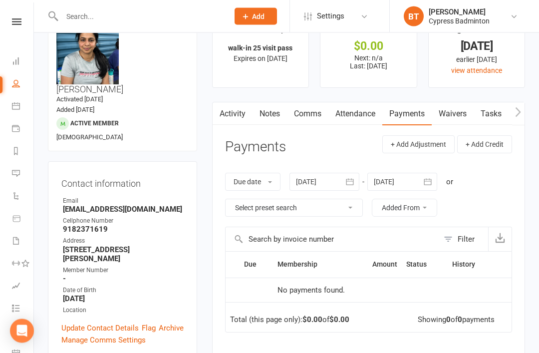
scroll to position [33, 0]
click at [468, 242] on div "Filter" at bounding box center [466, 239] width 17 height 12
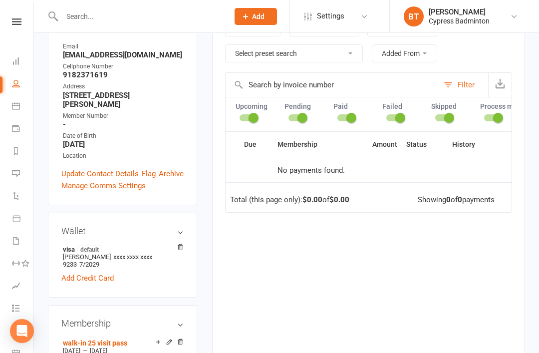
scroll to position [185, 0]
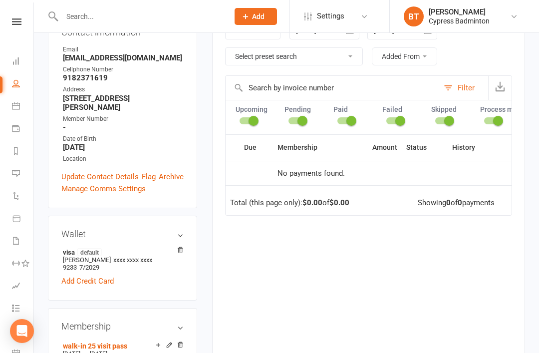
click at [186, 216] on div "Wallet visa default Ranjith kariminlla xxxx xxxx xxxx 9233 7/2029 Add Credit Ca…" at bounding box center [122, 258] width 149 height 85
click at [178, 229] on h3 "Wallet" at bounding box center [122, 234] width 122 height 10
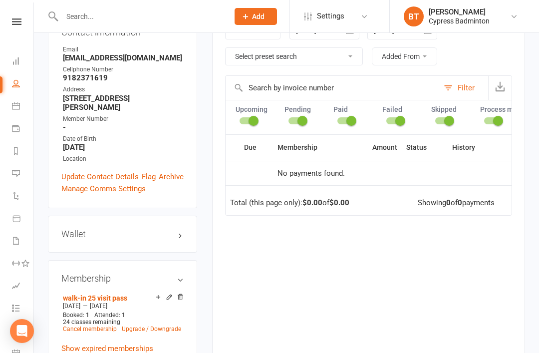
click at [182, 229] on h3 "Wallet" at bounding box center [122, 234] width 122 height 10
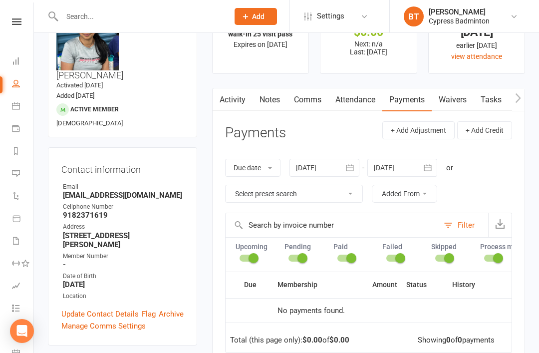
scroll to position [44, 0]
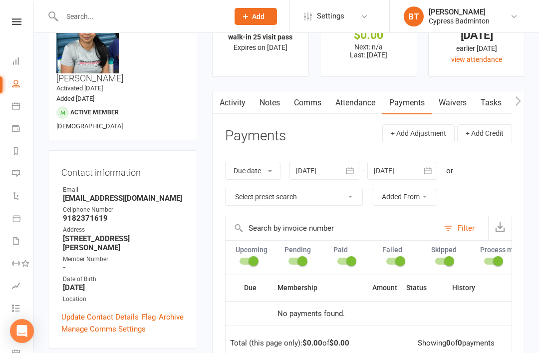
click at [462, 101] on link "Waivers" at bounding box center [453, 102] width 42 height 23
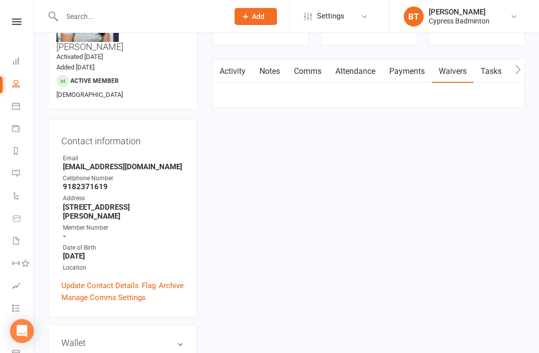
scroll to position [76, 0]
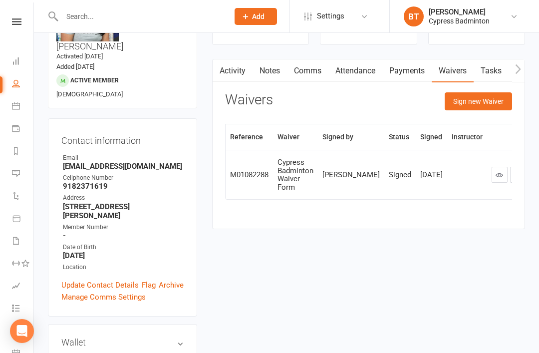
click at [500, 73] on link "Tasks" at bounding box center [491, 70] width 35 height 23
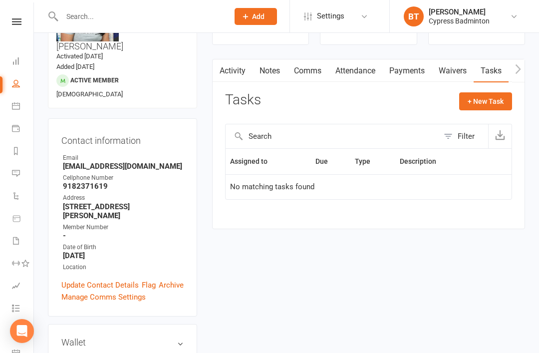
click at [417, 70] on link "Payments" at bounding box center [406, 70] width 49 height 23
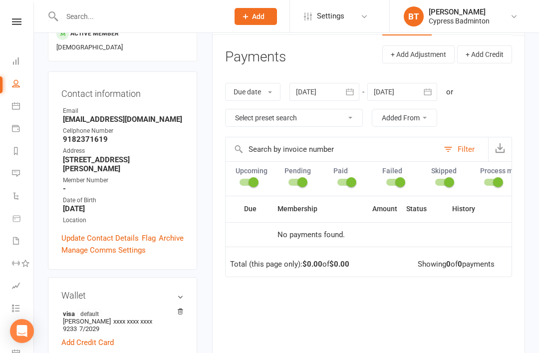
click at [500, 145] on icon "button" at bounding box center [500, 148] width 10 height 10
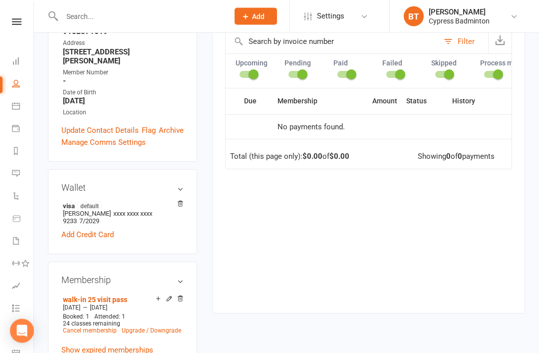
scroll to position [231, 0]
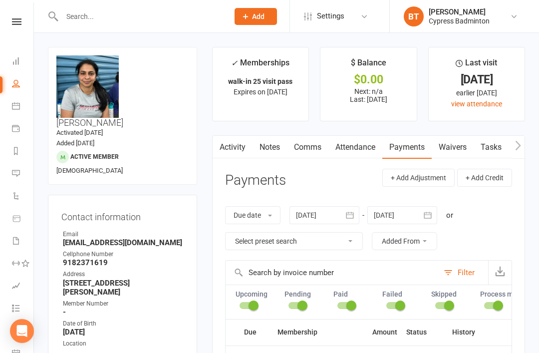
click at [356, 144] on link "Attendance" at bounding box center [356, 147] width 54 height 23
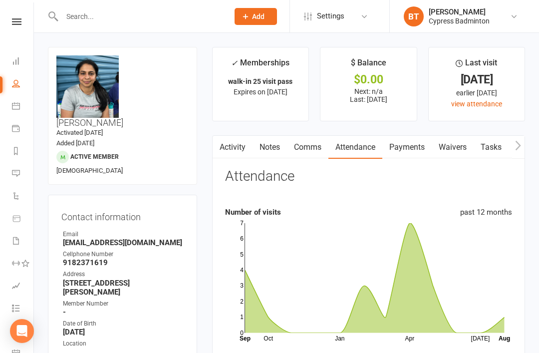
click at [310, 149] on link "Comms" at bounding box center [307, 147] width 41 height 23
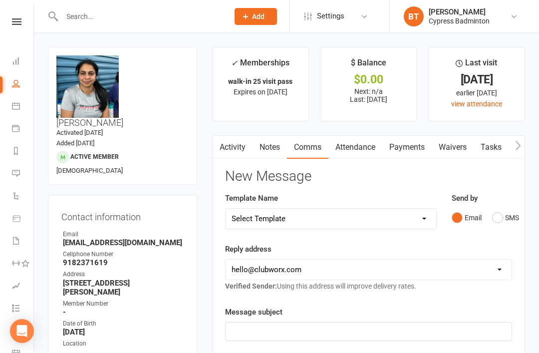
click at [268, 148] on link "Notes" at bounding box center [270, 147] width 34 height 23
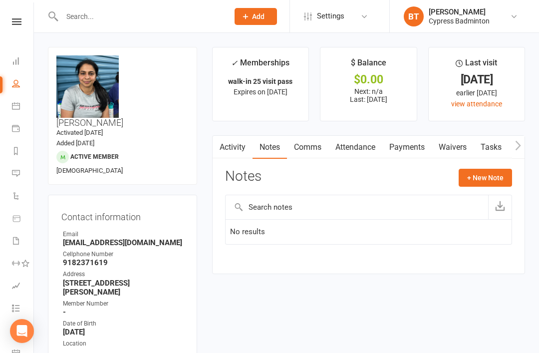
click at [234, 144] on link "Activity" at bounding box center [233, 147] width 40 height 23
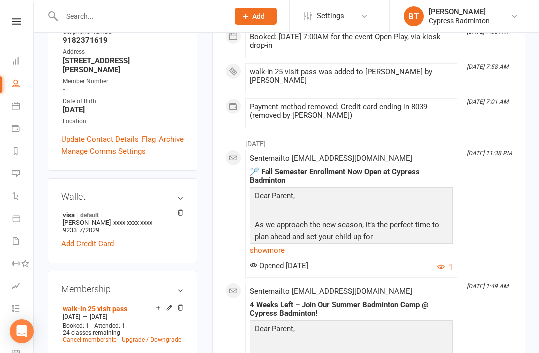
scroll to position [221, 0]
click at [189, 272] on div "Membership walk-in 25 visit pass [DATE] — [DATE] Booked: 1 Attended: 1 24 class…" at bounding box center [122, 336] width 149 height 128
click at [183, 305] on icon at bounding box center [180, 308] width 7 height 7
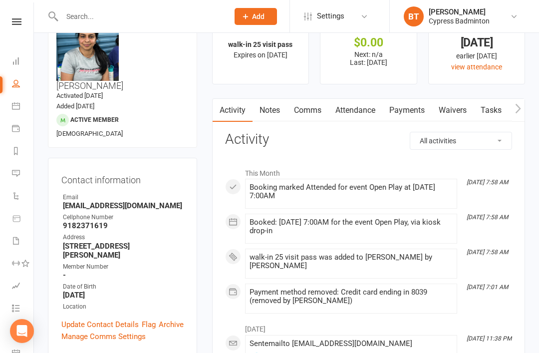
scroll to position [0, 0]
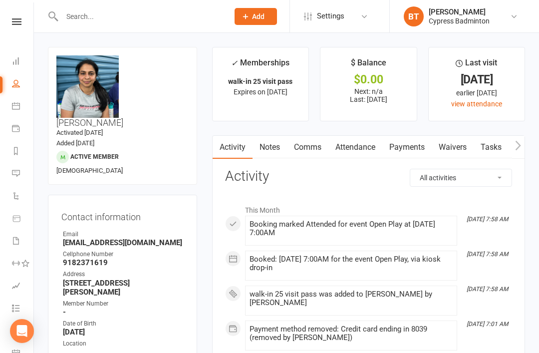
click at [83, 13] on input "text" at bounding box center [140, 16] width 163 height 14
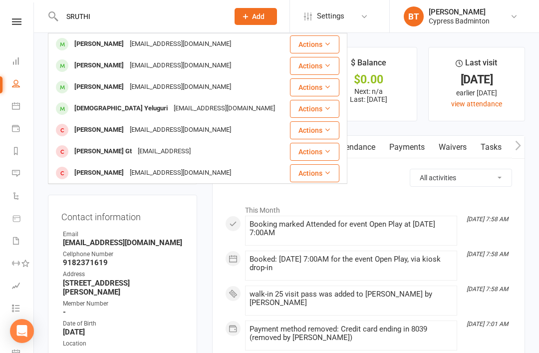
type input "SRUTHI"
click at [319, 40] on button "Actions" at bounding box center [314, 44] width 49 height 18
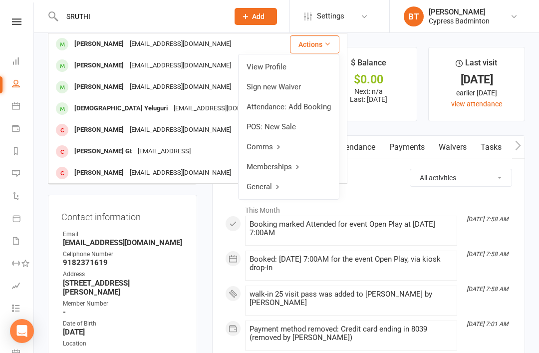
click at [278, 66] on link "View Profile" at bounding box center [289, 67] width 100 height 20
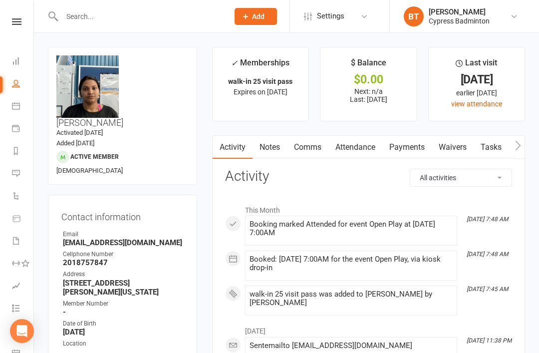
click at [274, 152] on link "Notes" at bounding box center [270, 147] width 34 height 23
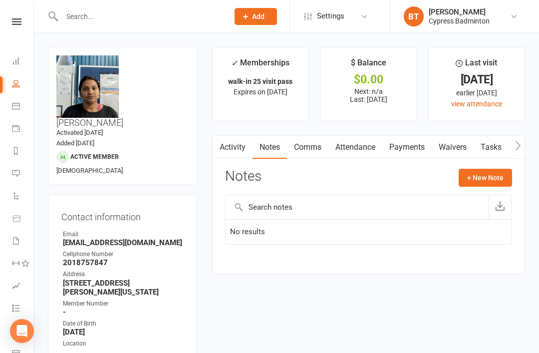
click at [266, 237] on td "No results" at bounding box center [369, 231] width 286 height 25
click at [484, 177] on button "+ New Note" at bounding box center [485, 178] width 53 height 18
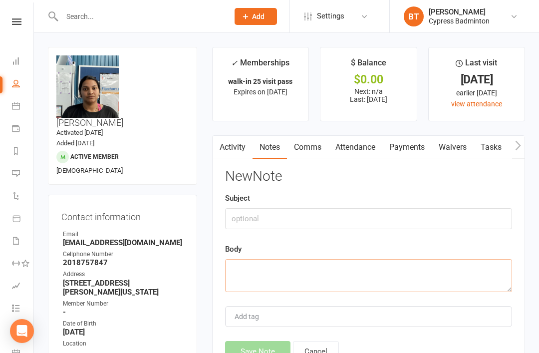
click at [258, 270] on textarea at bounding box center [368, 275] width 287 height 33
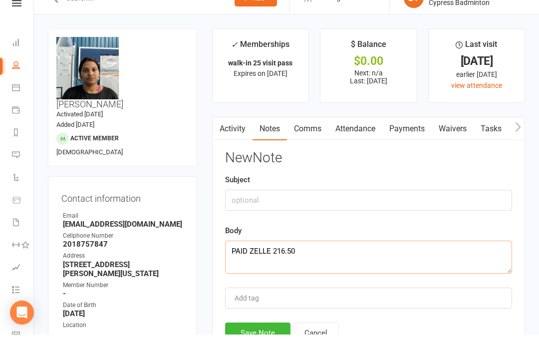
scroll to position [7, 0]
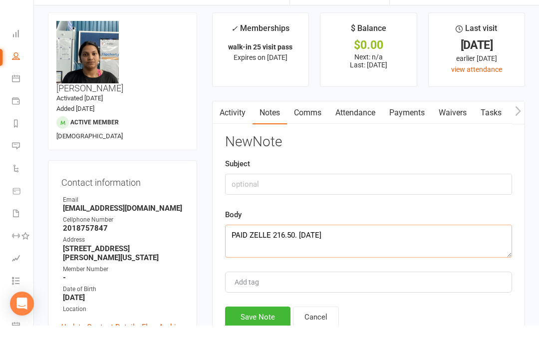
type textarea "PAID ZELLE 216.50. [DATE]"
click at [259, 334] on button "Save Note" at bounding box center [257, 344] width 65 height 21
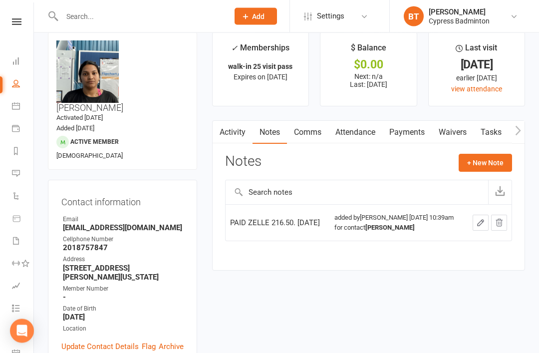
scroll to position [0, 0]
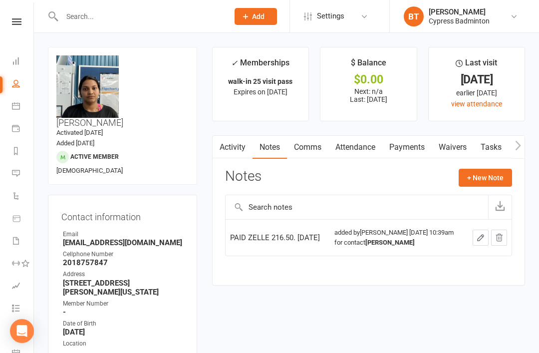
click at [89, 19] on input "text" at bounding box center [140, 16] width 163 height 14
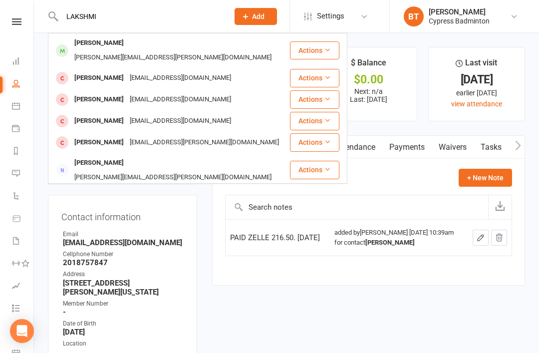
type input "LAKSHMI"
click at [320, 44] on button "Actions" at bounding box center [314, 50] width 49 height 18
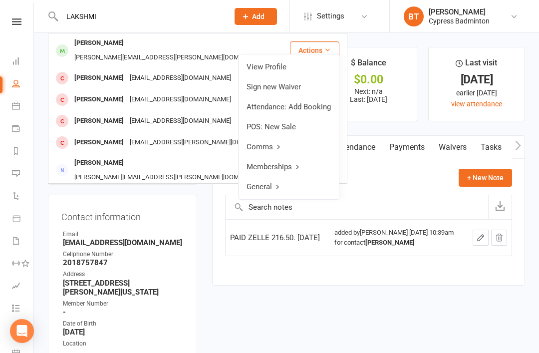
click at [285, 62] on link "View Profile" at bounding box center [289, 67] width 100 height 20
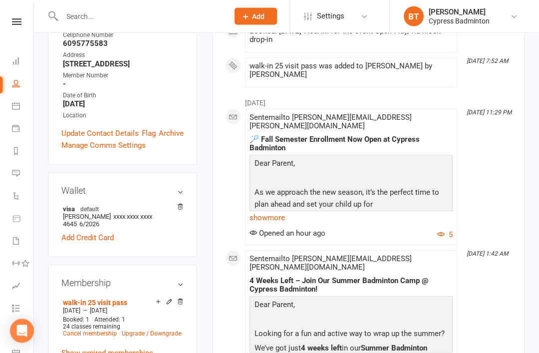
scroll to position [228, 0]
click at [183, 278] on h3 "Membership" at bounding box center [122, 283] width 122 height 10
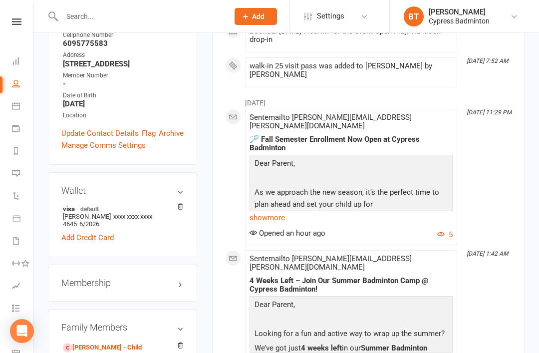
click at [180, 278] on h3 "Membership" at bounding box center [122, 283] width 122 height 10
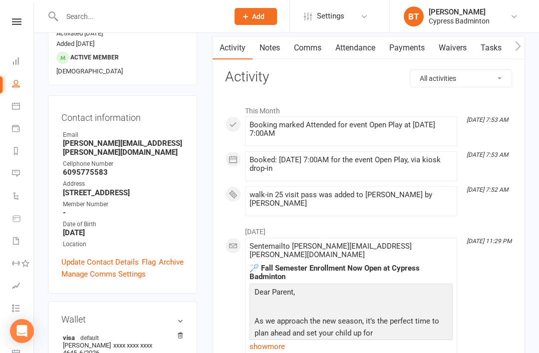
scroll to position [0, 0]
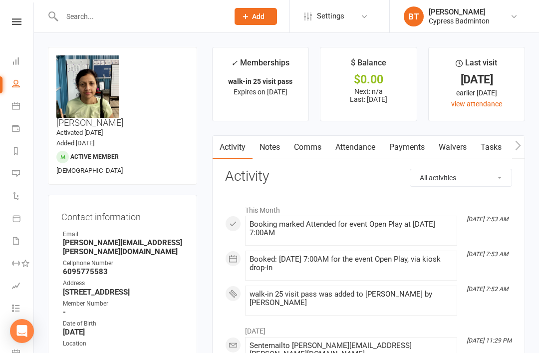
click at [90, 19] on input "text" at bounding box center [140, 16] width 163 height 14
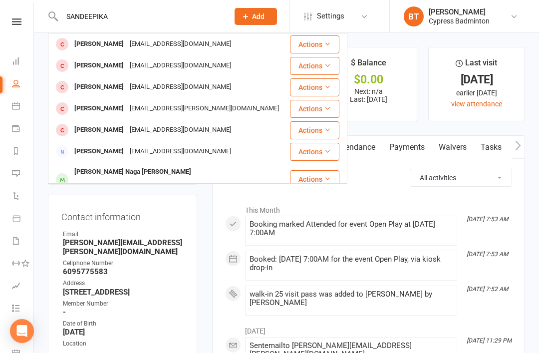
type input "SANDEEPIKA"
click at [327, 37] on button "Actions" at bounding box center [314, 44] width 49 height 18
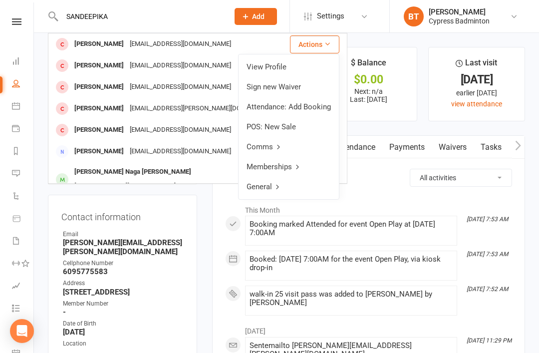
click at [276, 62] on link "View Profile" at bounding box center [289, 67] width 100 height 20
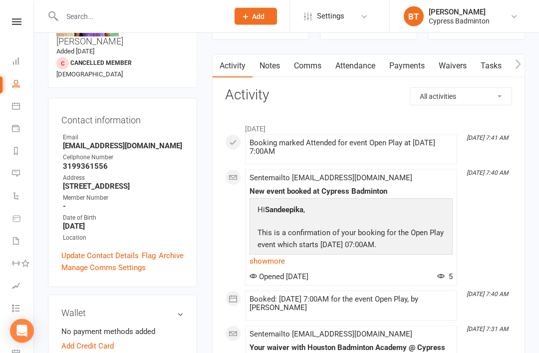
scroll to position [81, 0]
